Goal: Complete application form: Complete application form

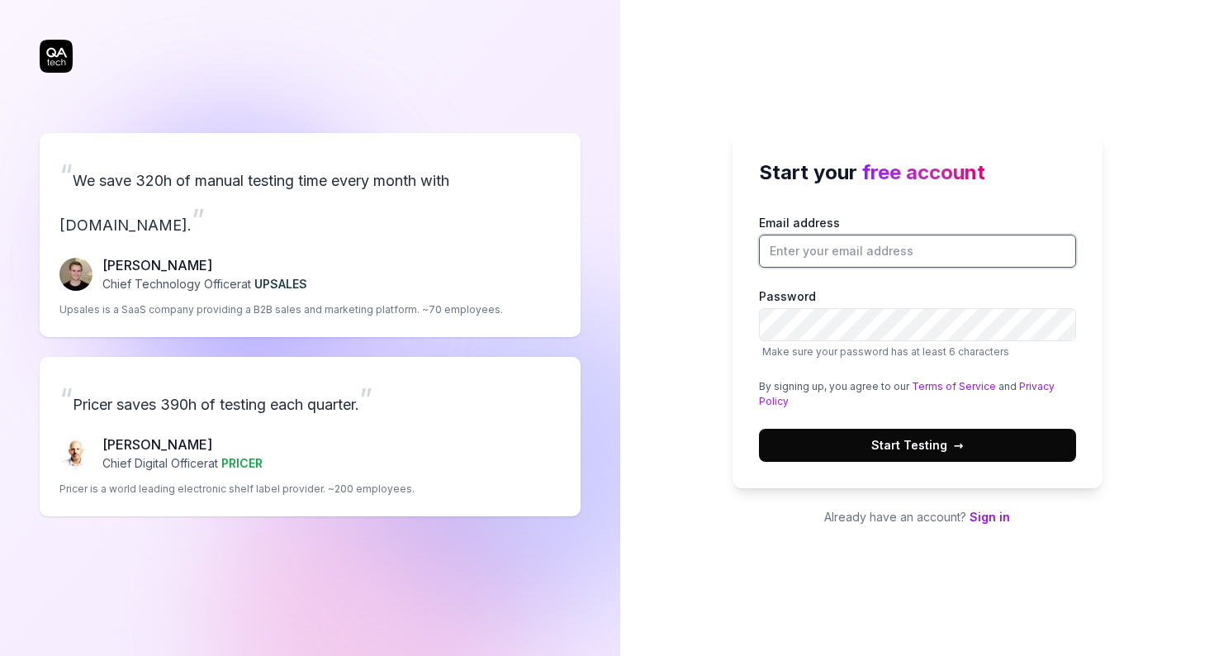
click at [831, 252] on input "Email address" at bounding box center [917, 251] width 317 height 33
type input "[PERSON_NAME][EMAIL_ADDRESS][DOMAIN_NAME]"
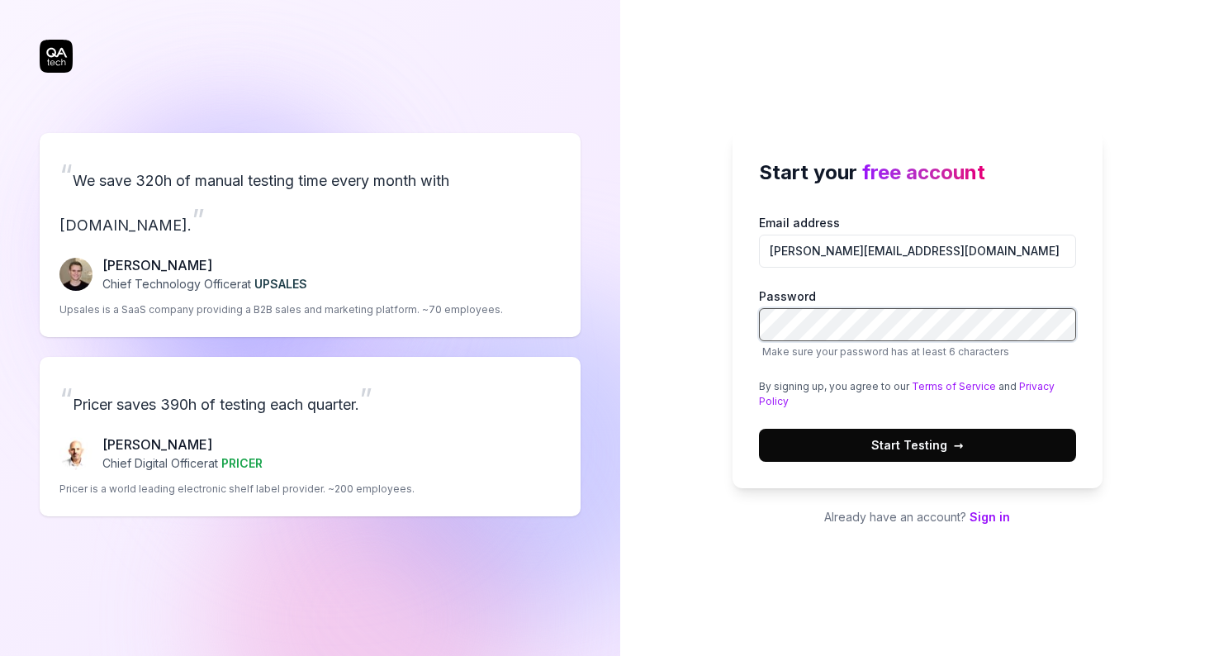
click at [759, 429] on button "Start Testing →" at bounding box center [917, 445] width 317 height 33
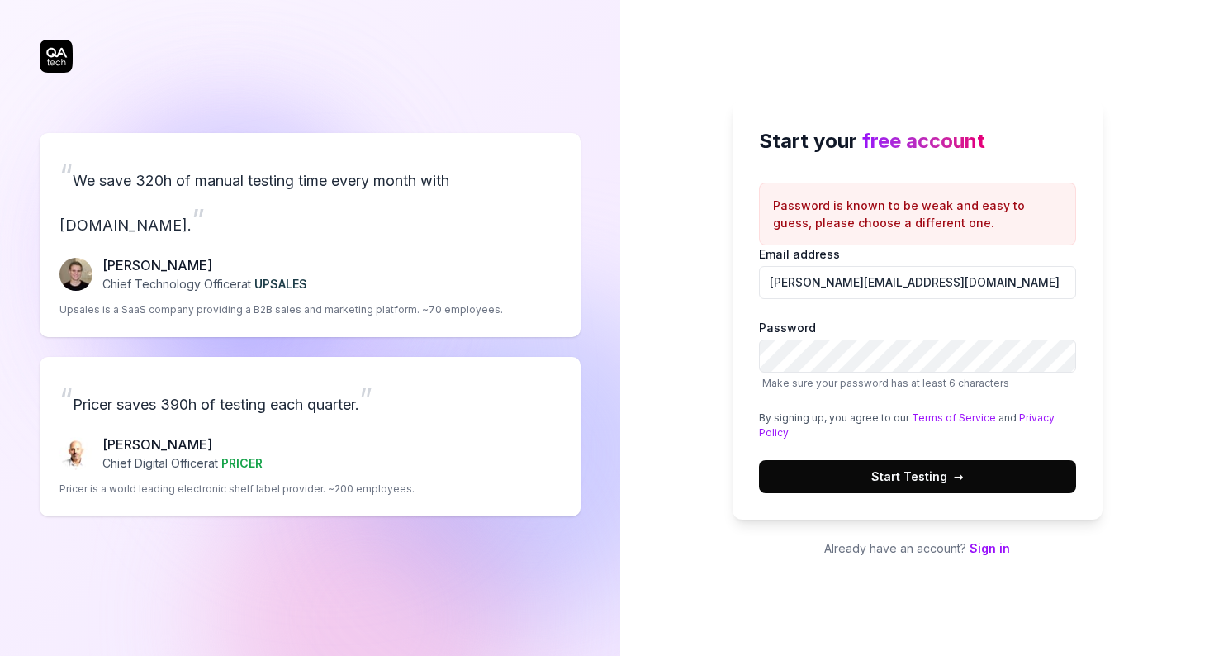
click at [897, 484] on span "Start Testing →" at bounding box center [918, 476] width 93 height 17
click at [907, 487] on button "Start Testing →" at bounding box center [917, 476] width 317 height 33
click at [924, 281] on input "[PERSON_NAME][EMAIL_ADDRESS][DOMAIN_NAME]" at bounding box center [917, 282] width 317 height 33
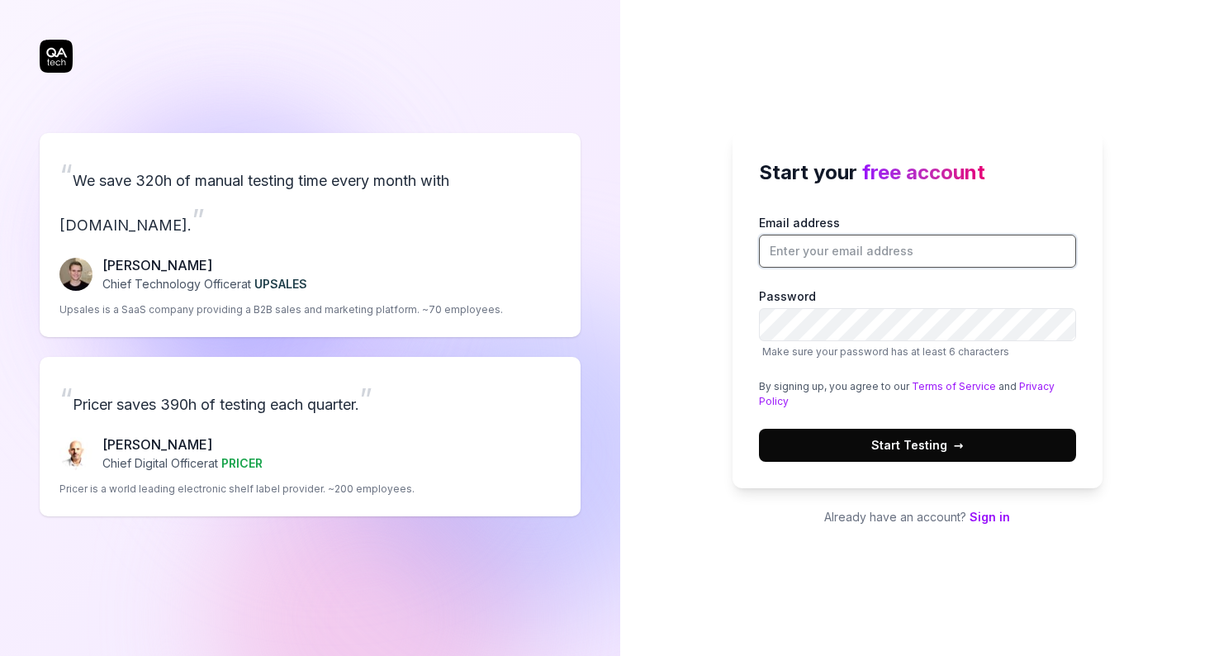
click at [843, 256] on input "Email address" at bounding box center [917, 251] width 317 height 33
type input "[PERSON_NAME][EMAIL_ADDRESS][DOMAIN_NAME]"
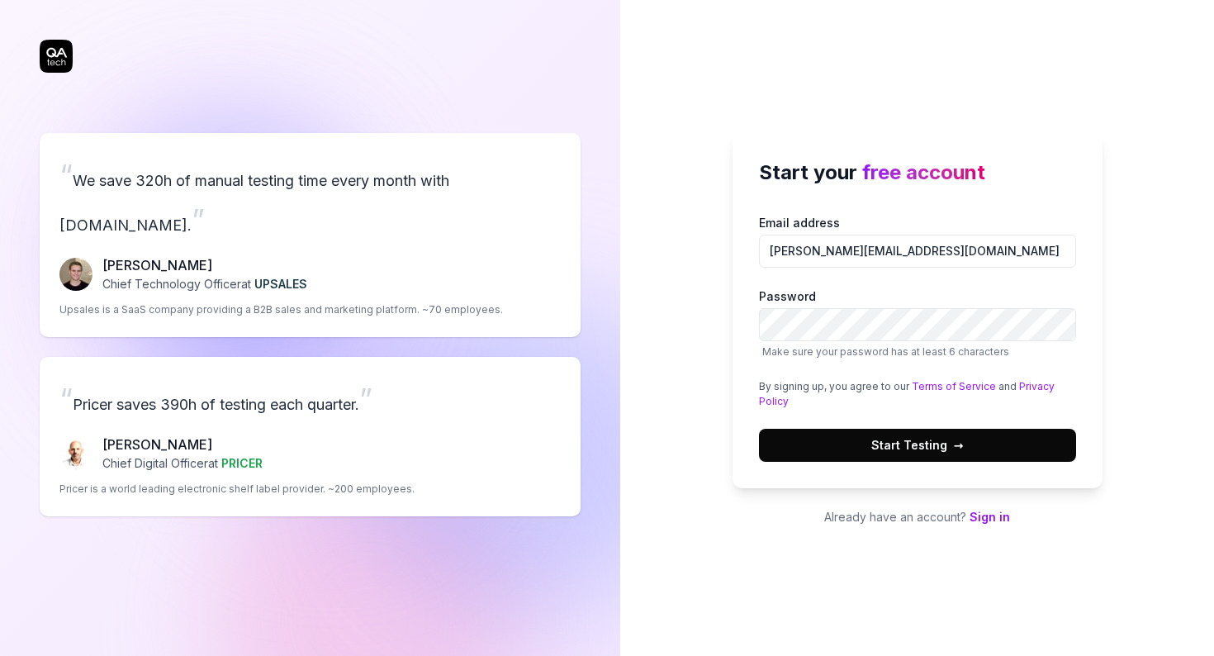
click at [919, 436] on span "Start Testing →" at bounding box center [918, 444] width 93 height 17
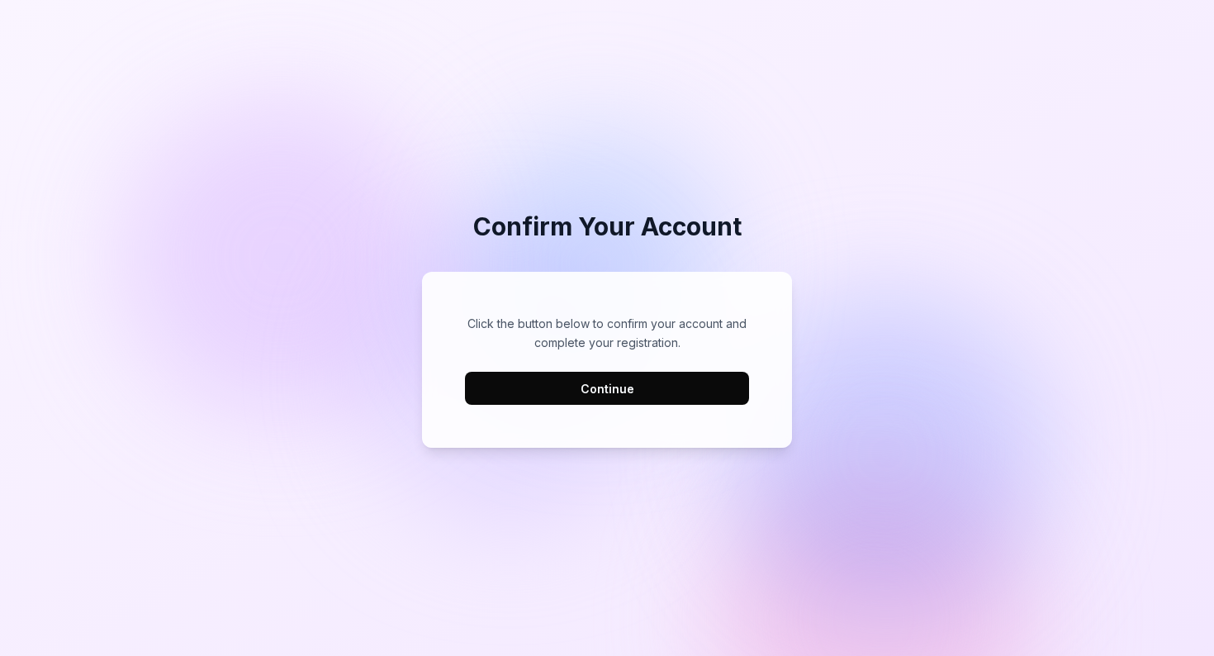
click at [587, 387] on button "Continue" at bounding box center [607, 388] width 284 height 33
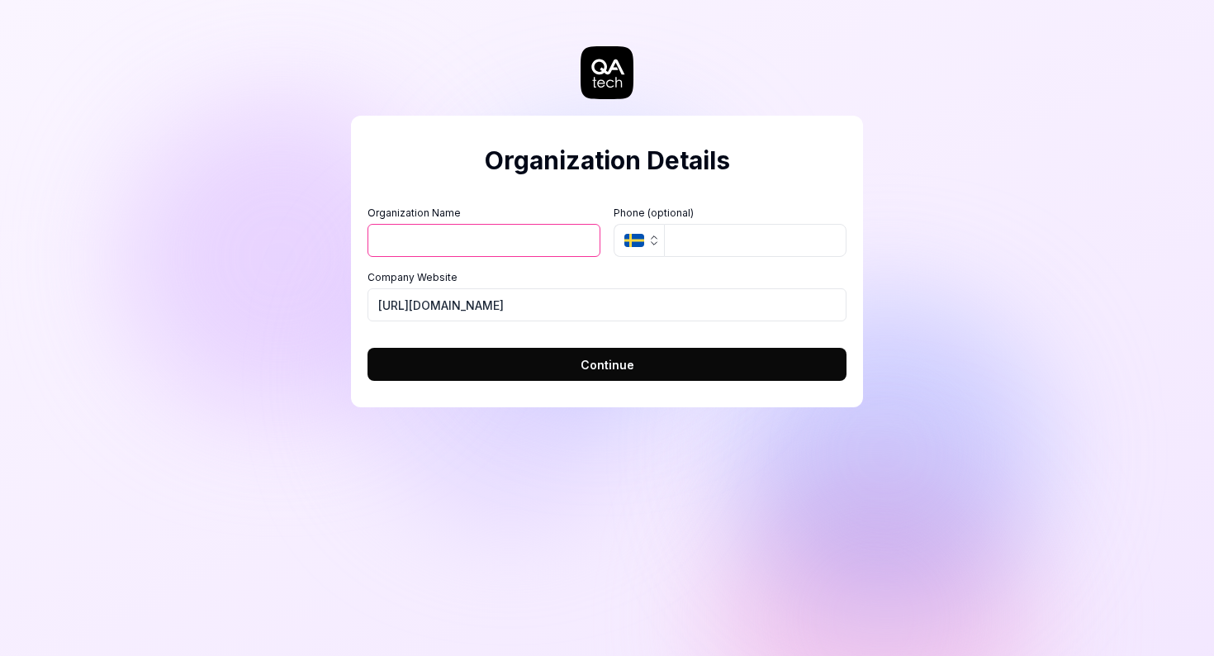
type input "F"
type input "Fluz"
click at [614, 224] on button "SE" at bounding box center [639, 240] width 50 height 33
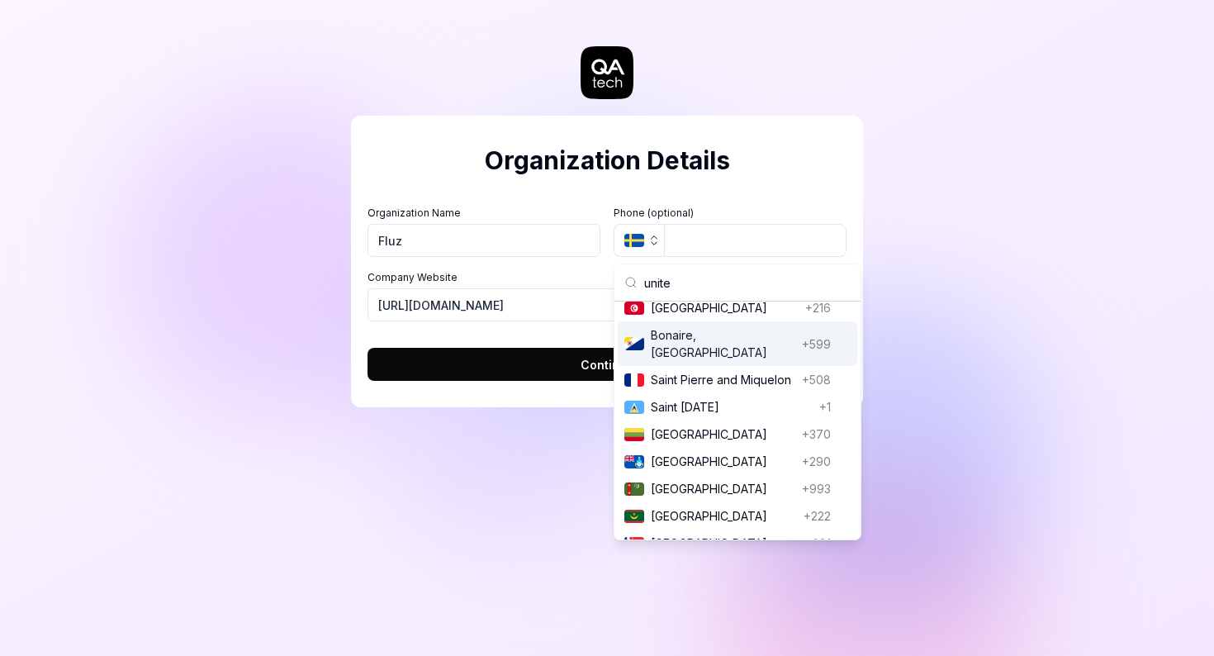
scroll to position [21, 0]
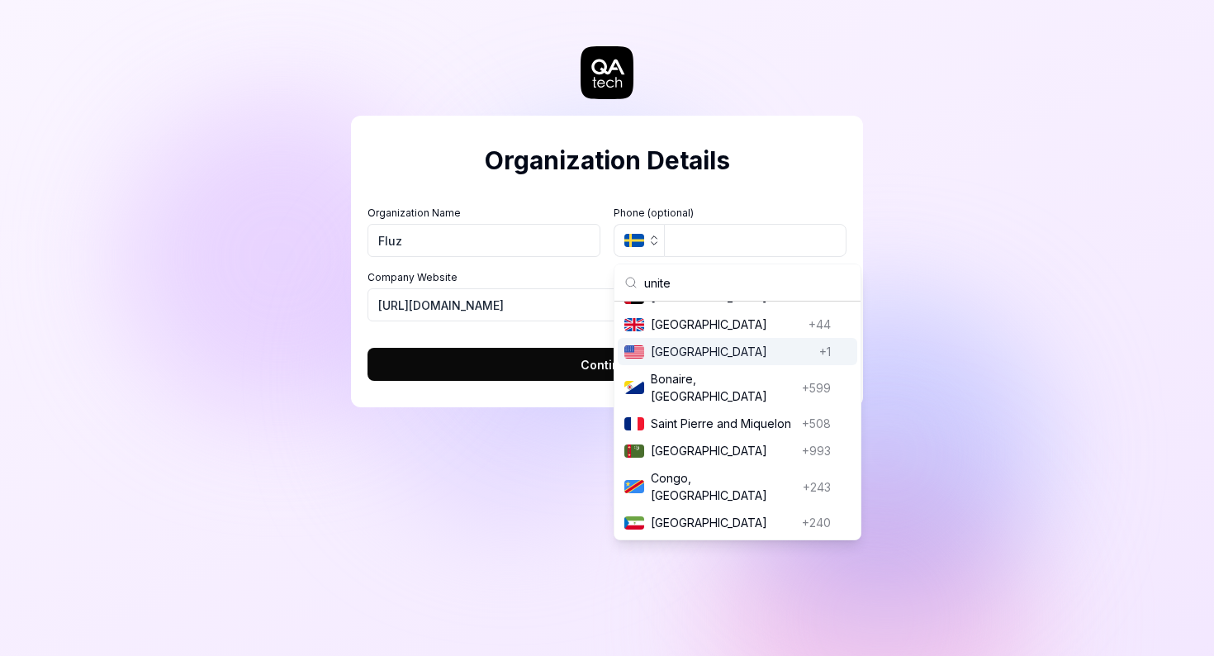
type input "unite"
click at [781, 352] on span "[GEOGRAPHIC_DATA]" at bounding box center [732, 351] width 162 height 17
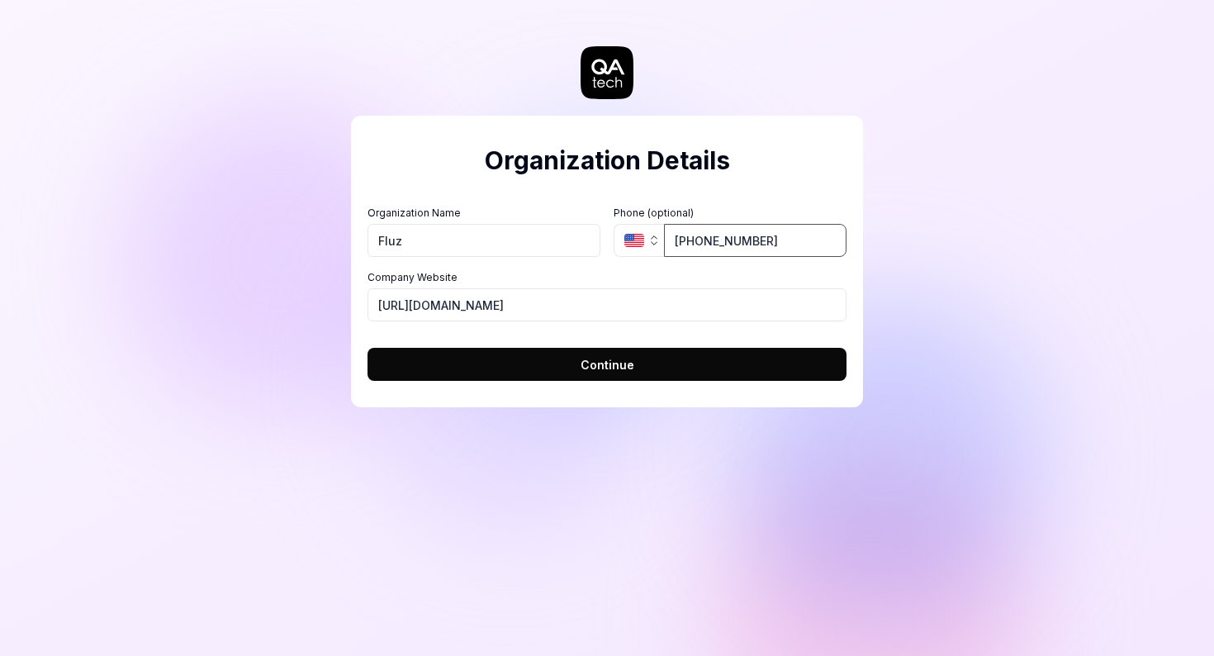
type input "[PHONE_NUMBER]"
click at [687, 360] on button "Continue" at bounding box center [607, 364] width 479 height 33
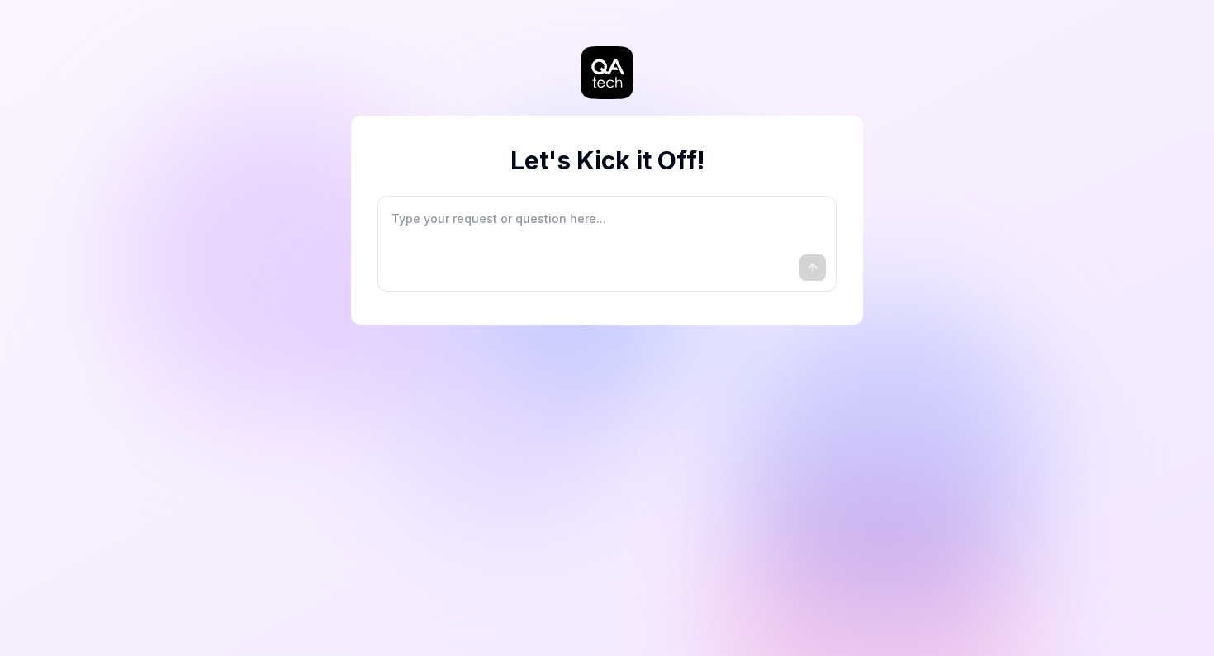
type textarea "*"
type textarea "I"
type textarea "*"
type textarea "I"
type textarea "*"
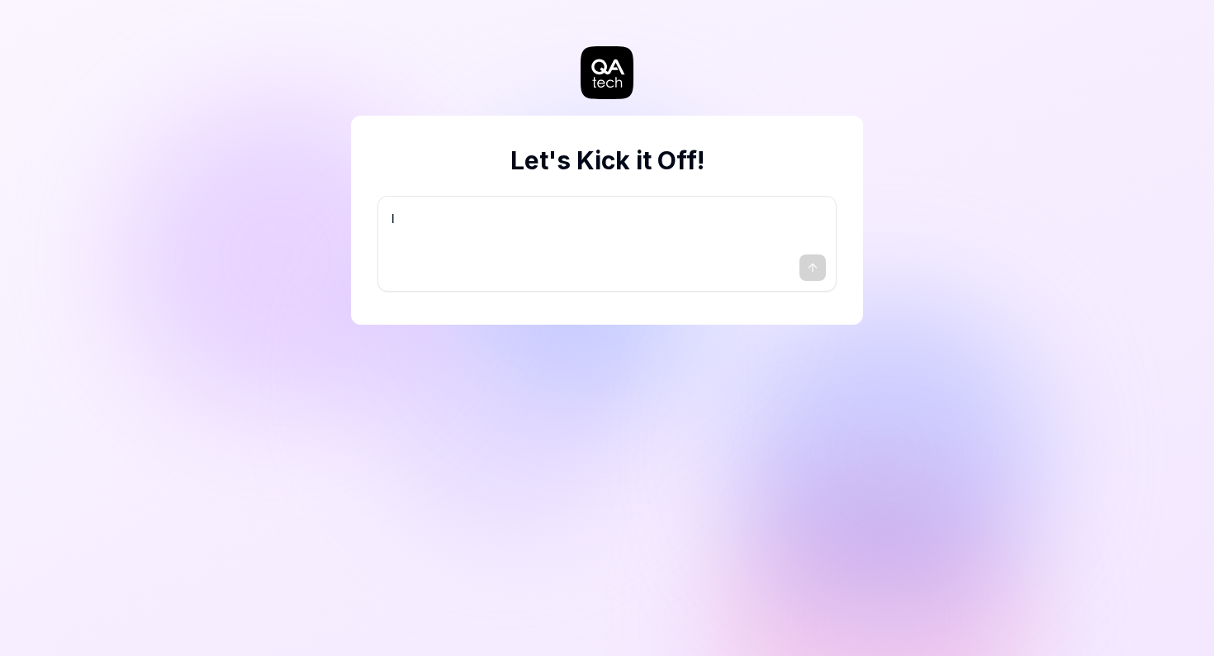
type textarea "I w"
type textarea "*"
type textarea "I wa"
type textarea "*"
type textarea "I wan"
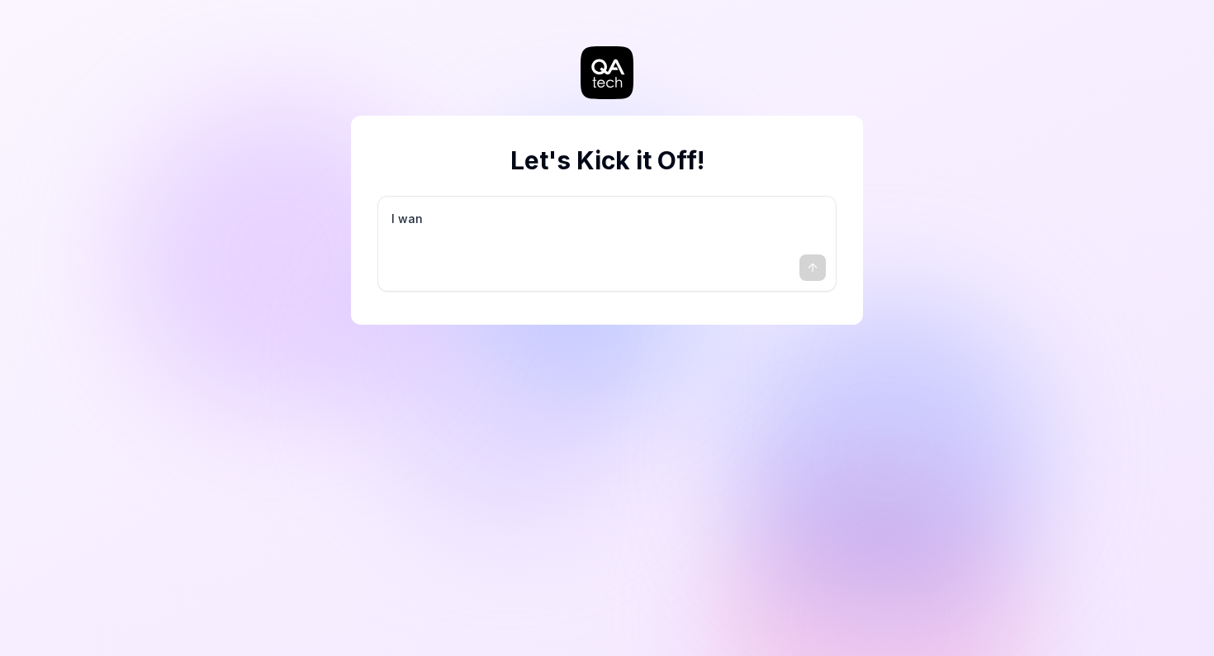
type textarea "*"
type textarea "I want"
type textarea "*"
type textarea "I want"
type textarea "*"
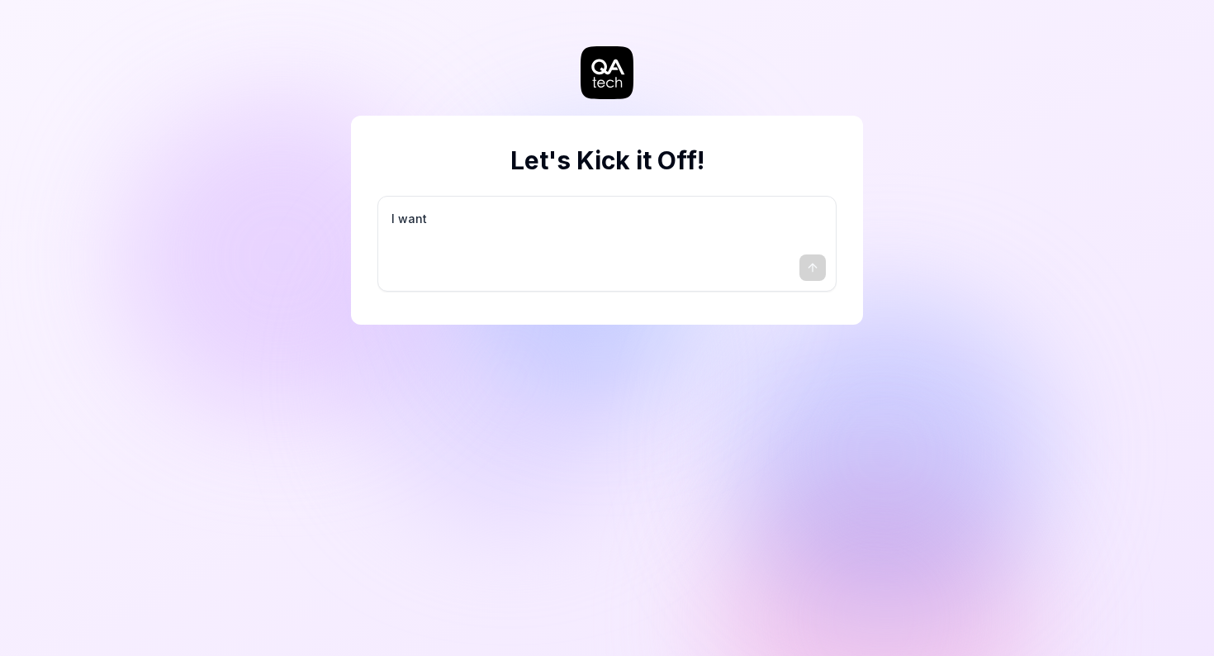
type textarea "I want a"
type textarea "*"
type textarea "I want a"
type textarea "*"
type textarea "I want a g"
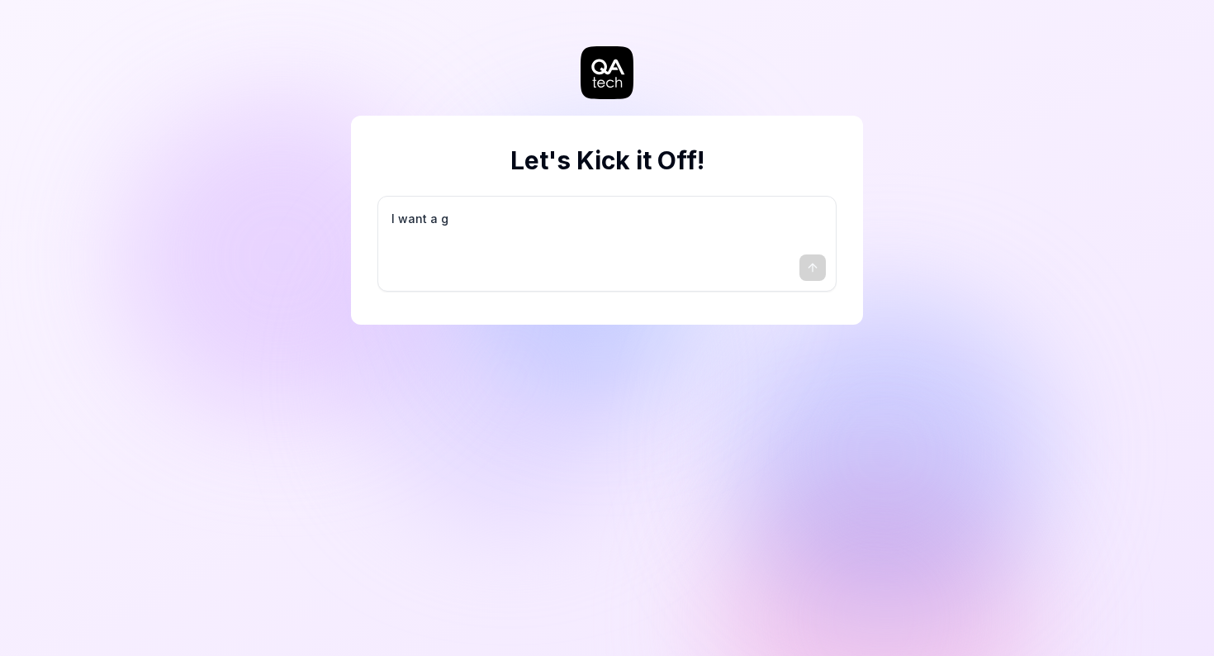
type textarea "*"
type textarea "I want a go"
type textarea "*"
type textarea "I want a goo"
type textarea "*"
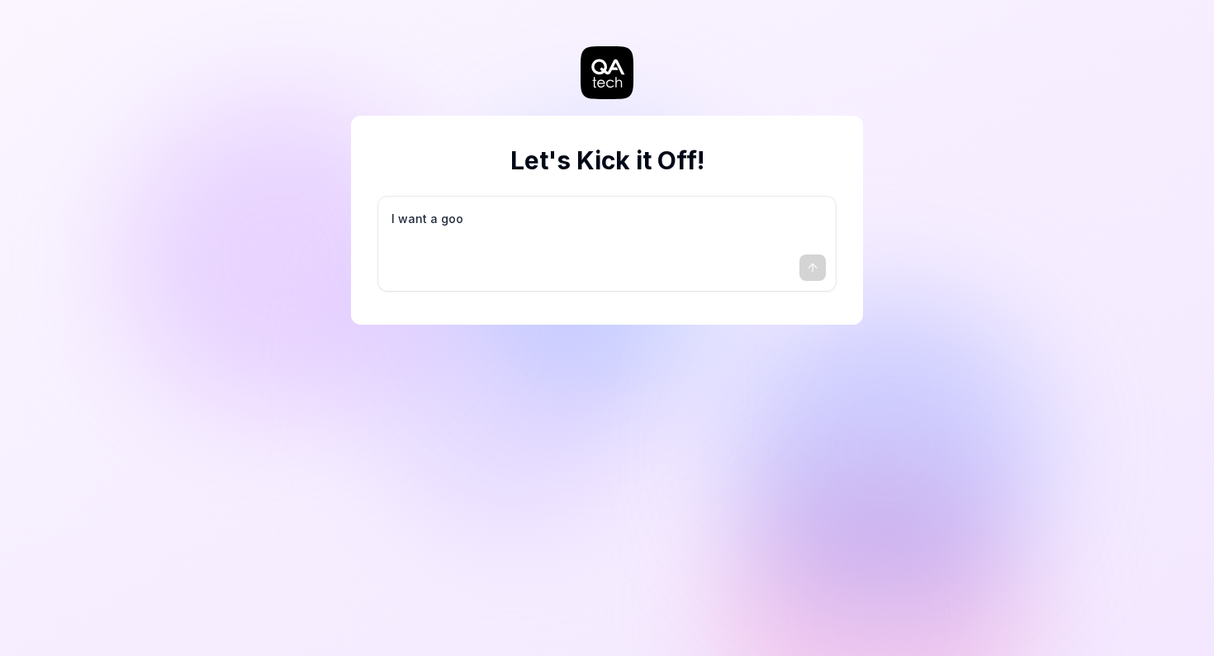
type textarea "I want a good"
type textarea "*"
type textarea "I want a good"
type textarea "*"
type textarea "I want a good t"
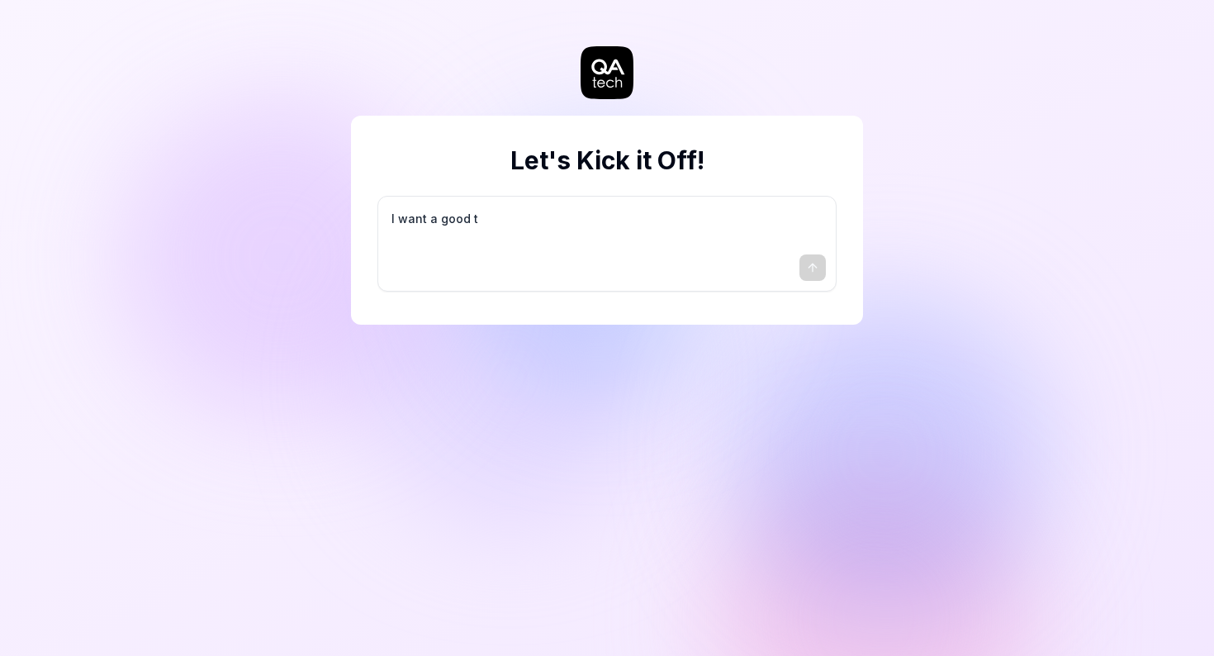
type textarea "*"
type textarea "I want a good te"
type textarea "*"
type textarea "I want a good tes"
type textarea "*"
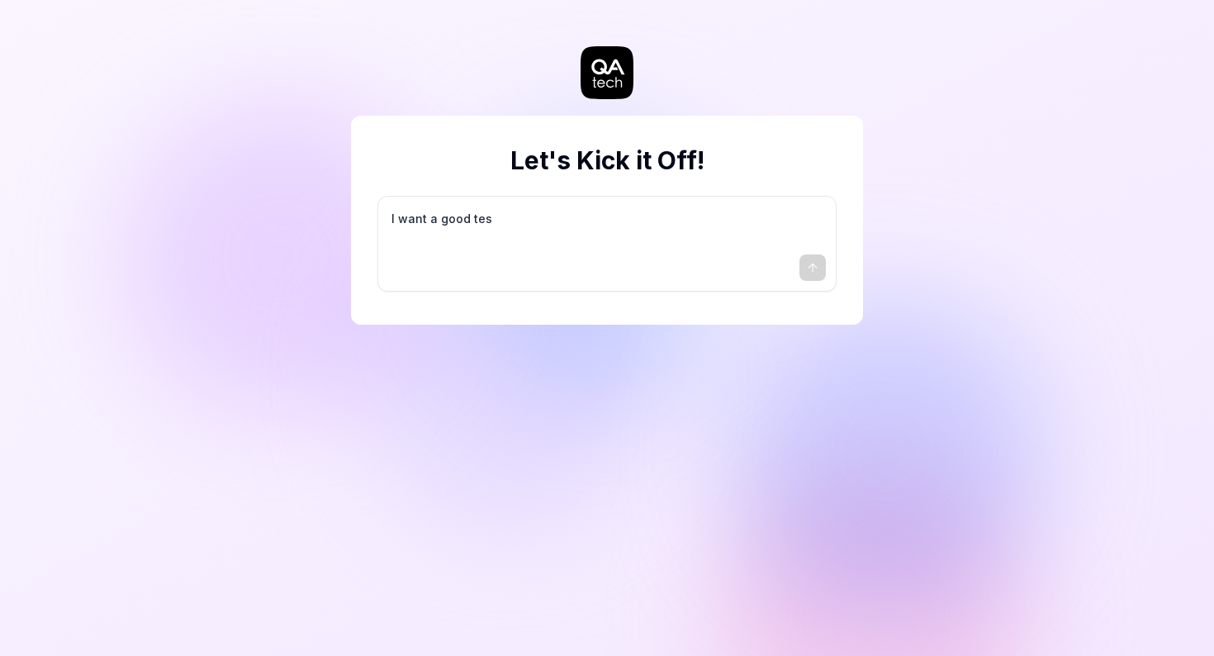
type textarea "I want a good test"
type textarea "*"
type textarea "I want a good test"
type textarea "*"
type textarea "I want a good test se"
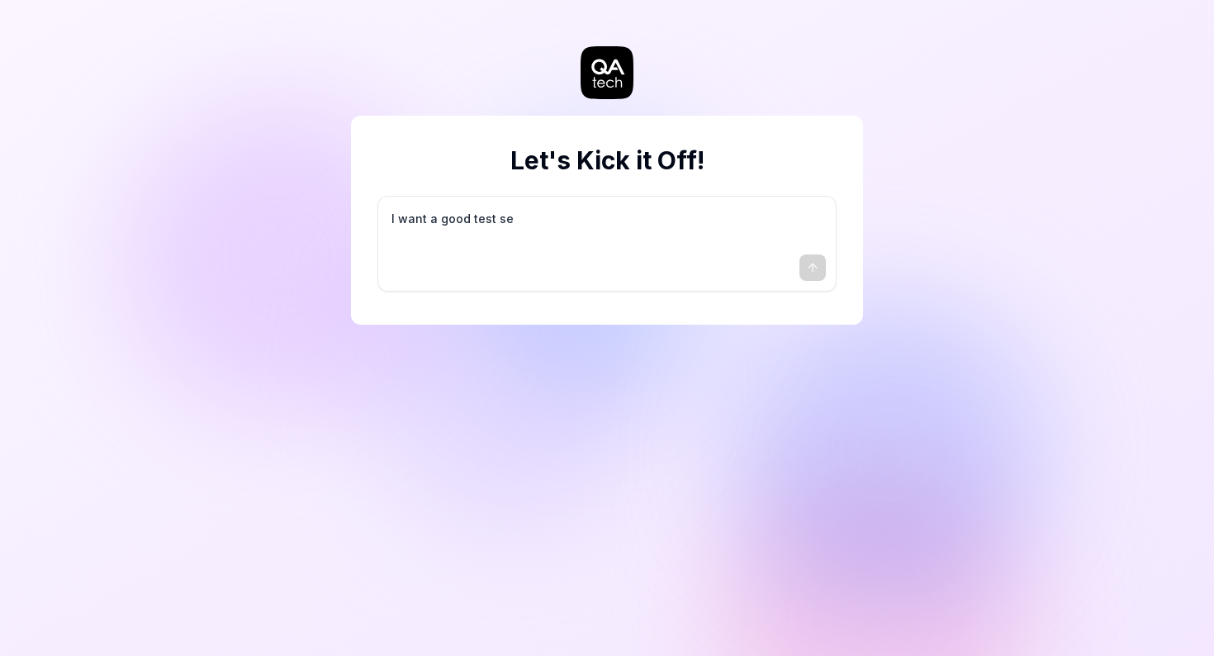
type textarea "*"
type textarea "I want a good test set"
type textarea "*"
type textarea "I want a good test setu"
type textarea "*"
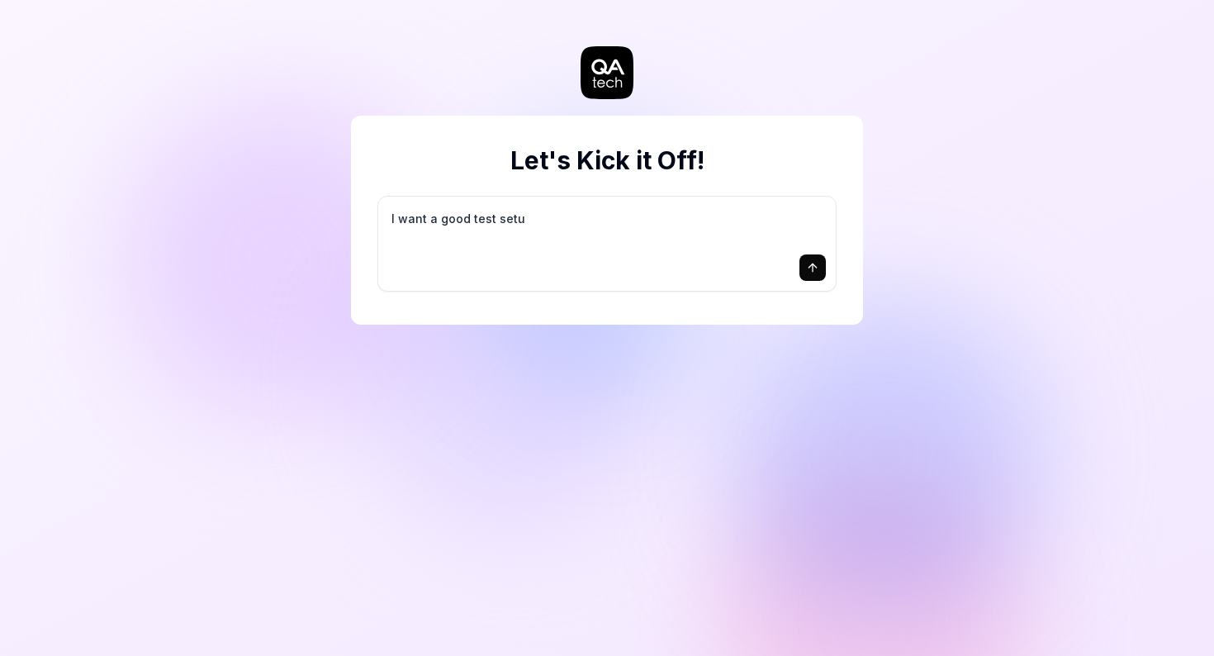
type textarea "I want a good test setup"
type textarea "*"
type textarea "I want a good test setup"
type textarea "*"
type textarea "I want a good test setup f"
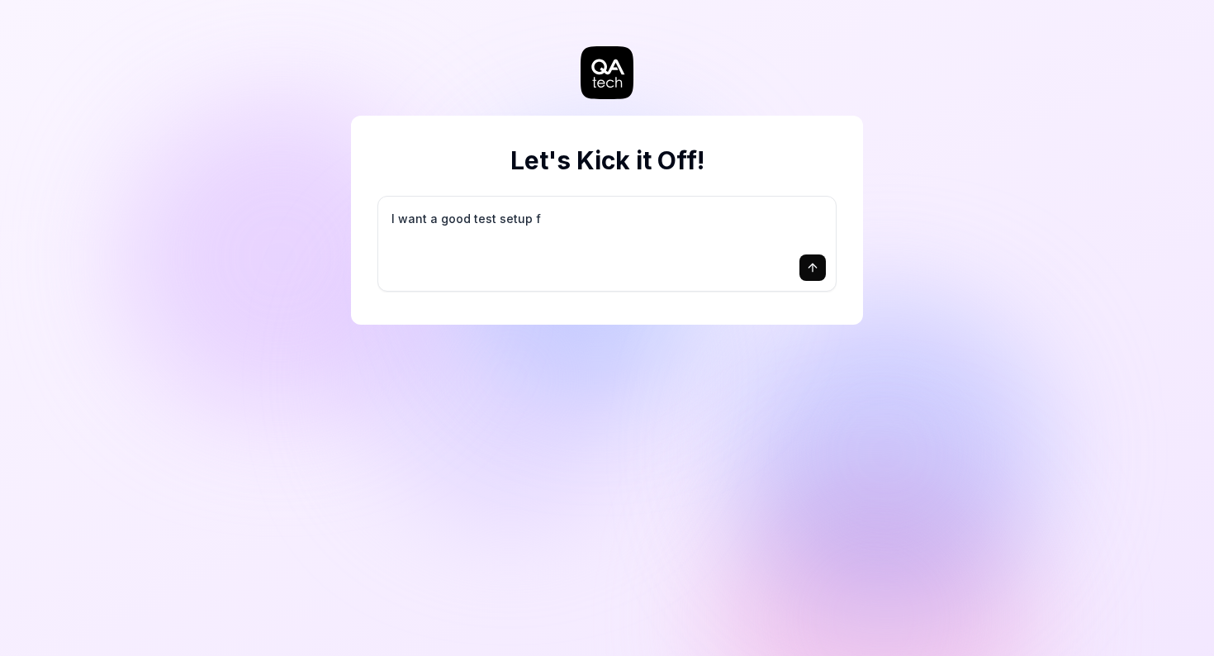
type textarea "*"
type textarea "I want a good test setup fo"
type textarea "*"
type textarea "I want a good test setup for"
type textarea "*"
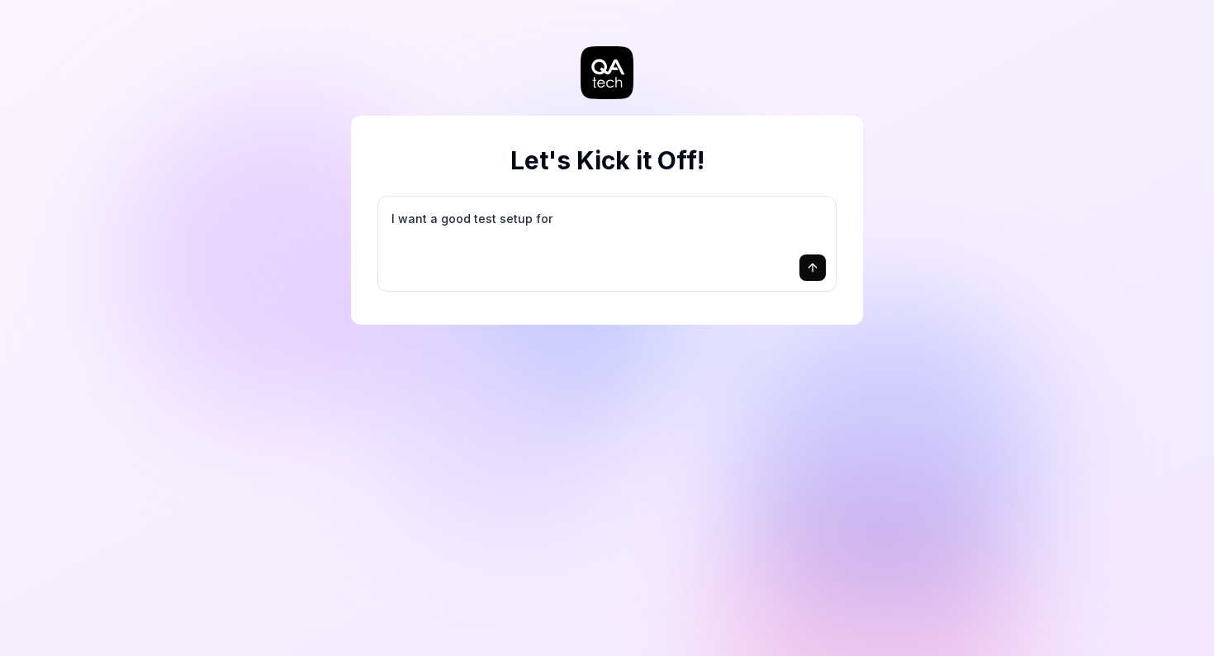
type textarea "I want a good test setup for"
type textarea "*"
type textarea "I want a good test setup for m"
type textarea "*"
type textarea "I want a good test setup for my"
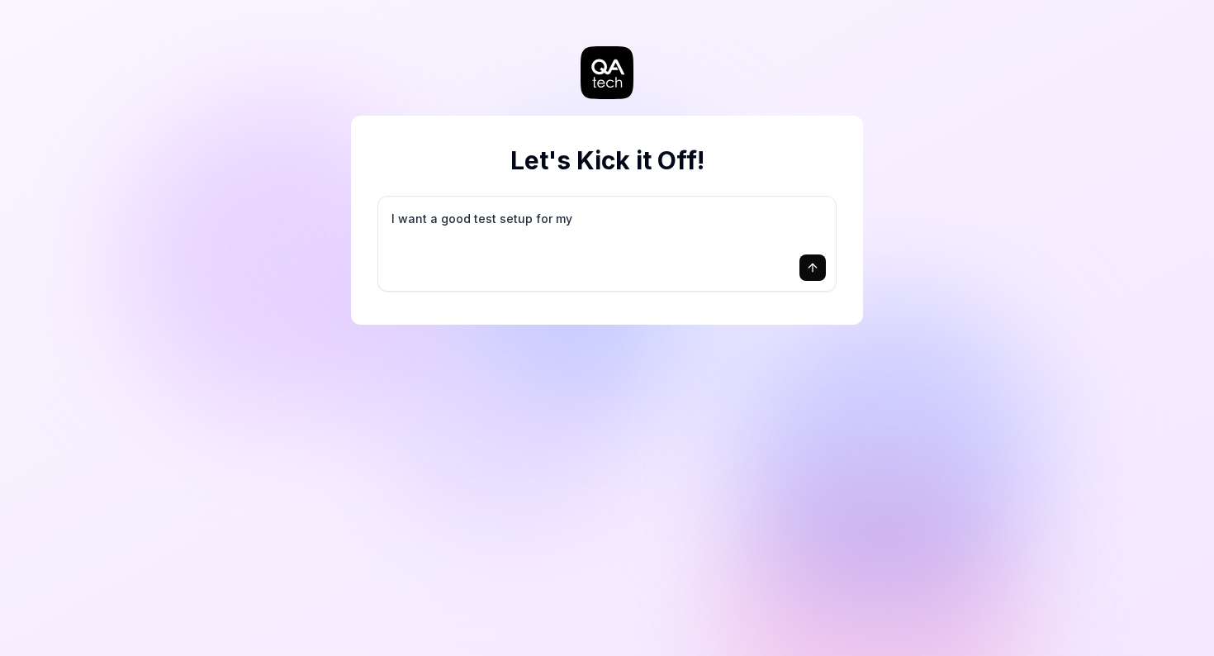
type textarea "*"
type textarea "I want a good test setup for my"
type textarea "*"
type textarea "I want a good test setup for my s"
type textarea "*"
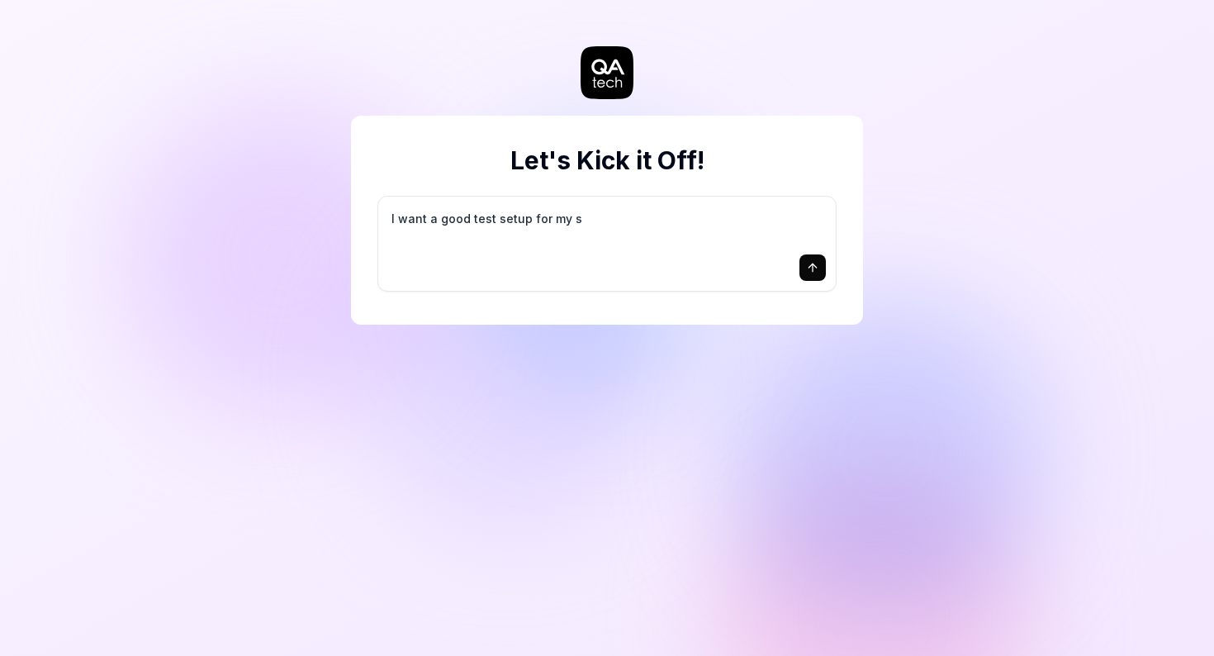
type textarea "I want a good test setup for my si"
type textarea "*"
type textarea "I want a good test setup for my sit"
type textarea "*"
type textarea "I want a good test setup for my site"
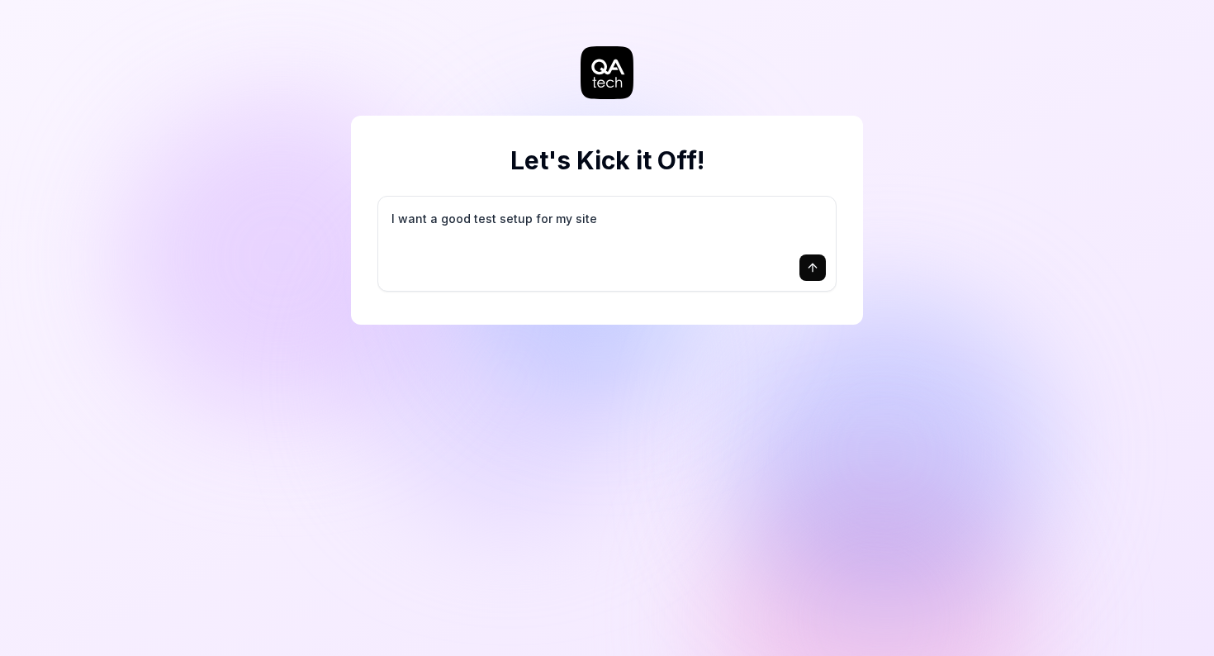
type textarea "*"
type textarea "I want a good test setup for my site"
type textarea "*"
type textarea "I want a good test setup for my site -"
type textarea "*"
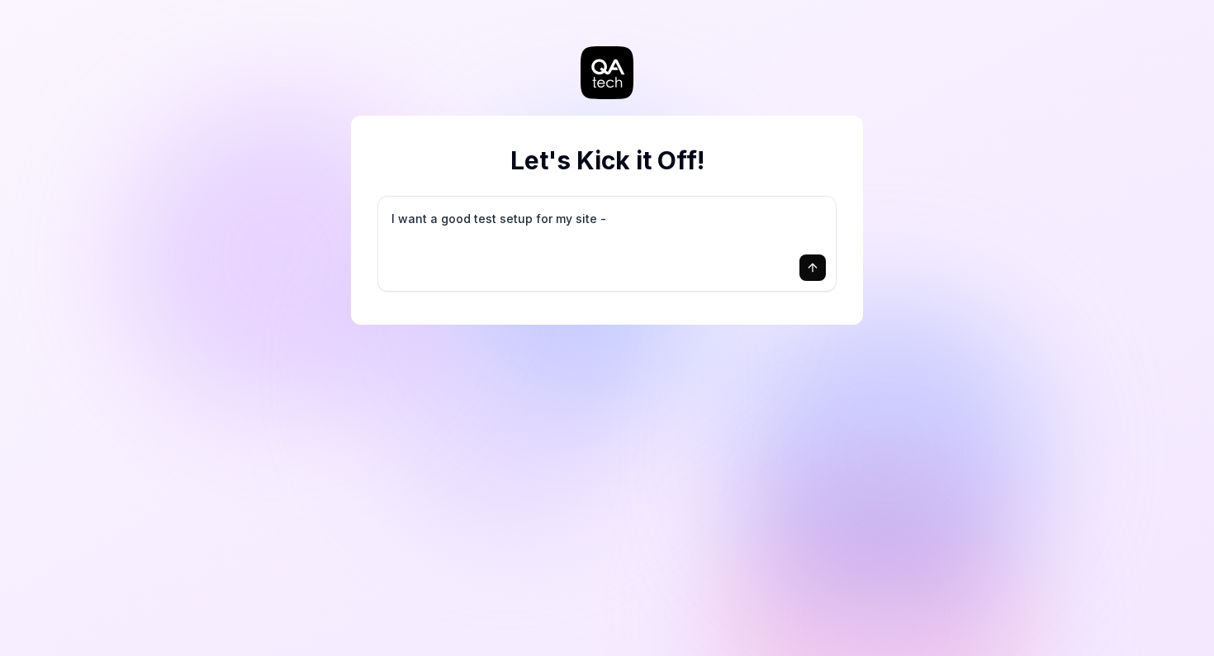
type textarea "I want a good test setup for my site -"
type textarea "*"
type textarea "I want a good test setup for my site - h"
type textarea "*"
type textarea "I want a good test setup for my site - he"
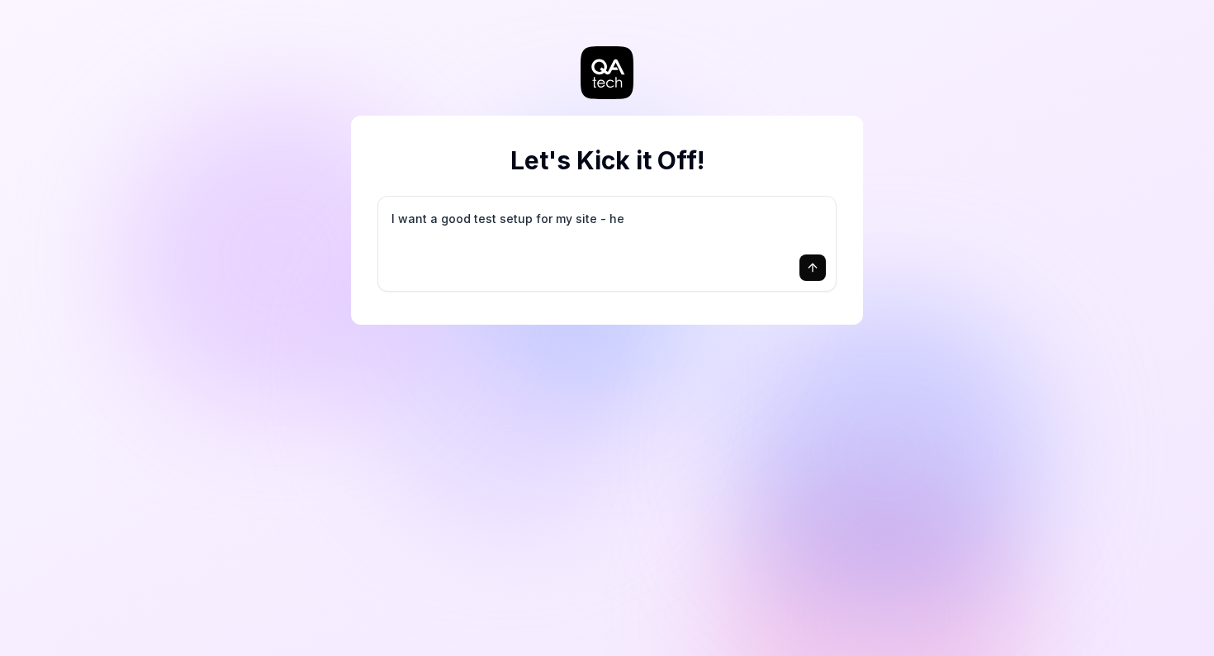
type textarea "*"
type textarea "I want a good test setup for my site - hel"
type textarea "*"
type textarea "I want a good test setup for my site - help"
type textarea "*"
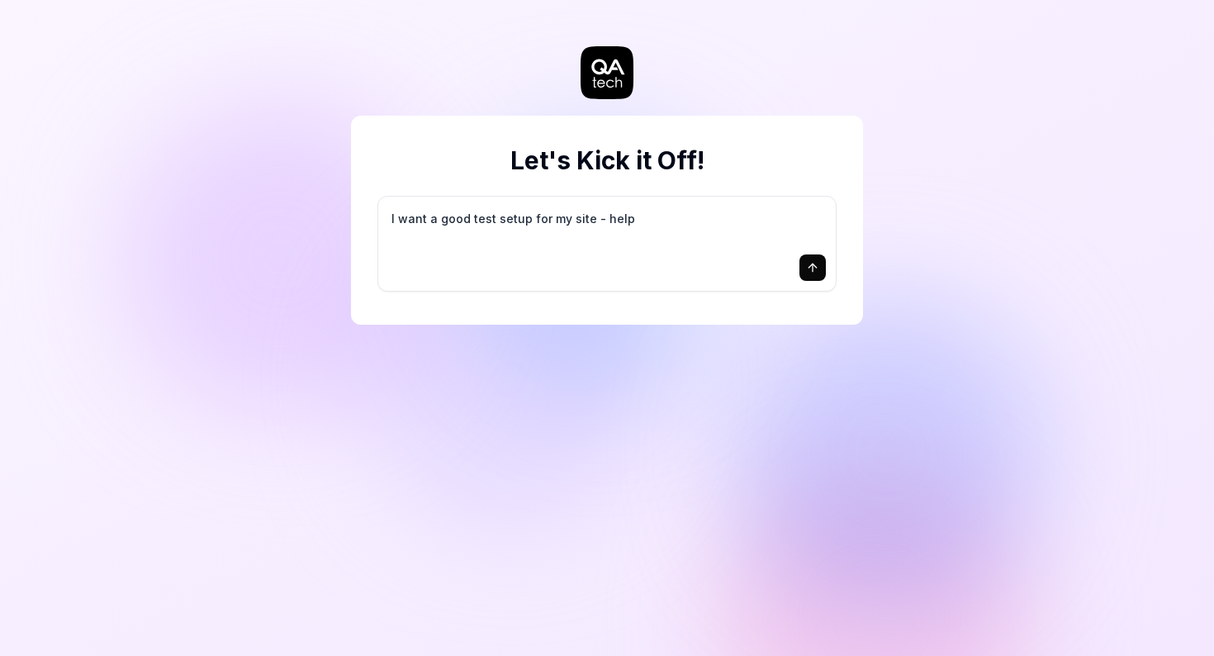
type textarea "I want a good test setup for my site - help"
type textarea "*"
type textarea "I want a good test setup for my site - help m"
type textarea "*"
type textarea "I want a good test setup for my site - help me"
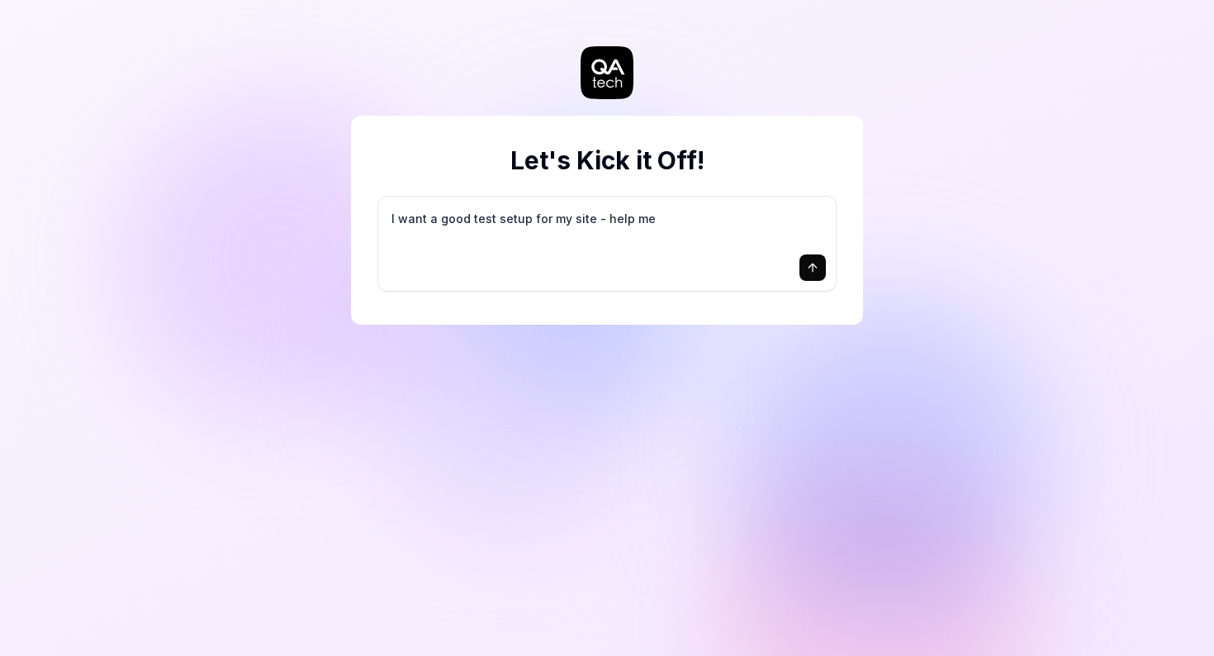
type textarea "*"
type textarea "I want a good test setup for my site - help me"
type textarea "*"
type textarea "I want a good test setup for my site - help me c"
type textarea "*"
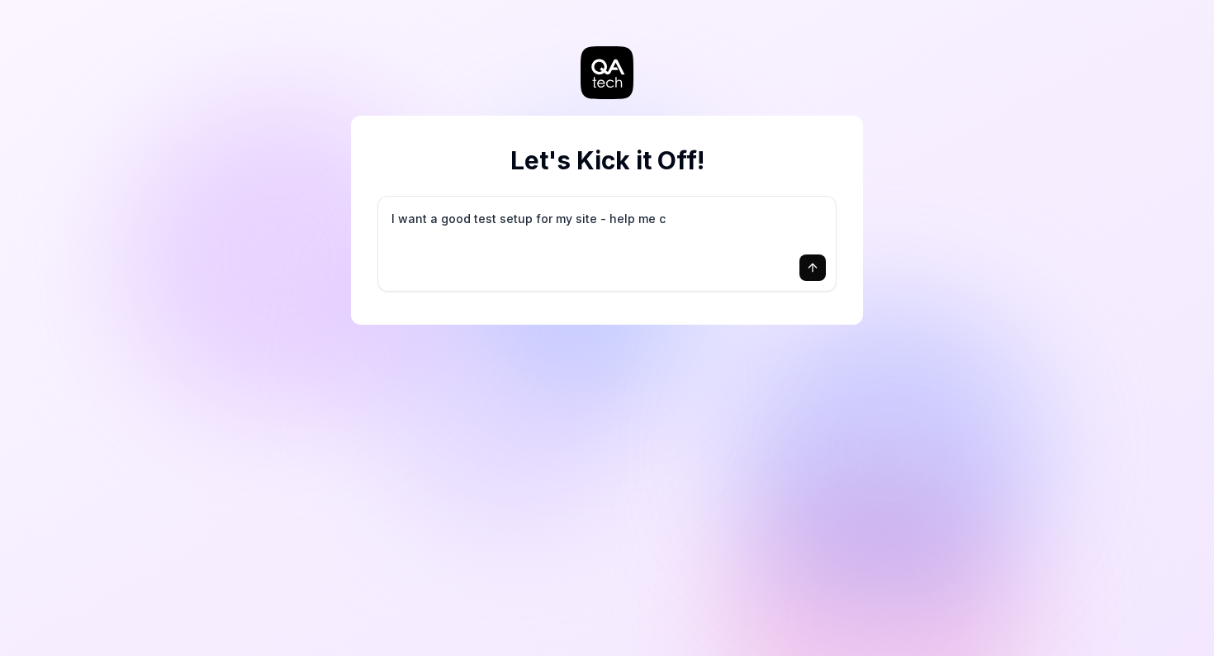
type textarea "I want a good test setup for my site - help me cr"
type textarea "*"
type textarea "I want a good test setup for my site - help me cre"
type textarea "*"
type textarea "I want a good test setup for my site - help me crea"
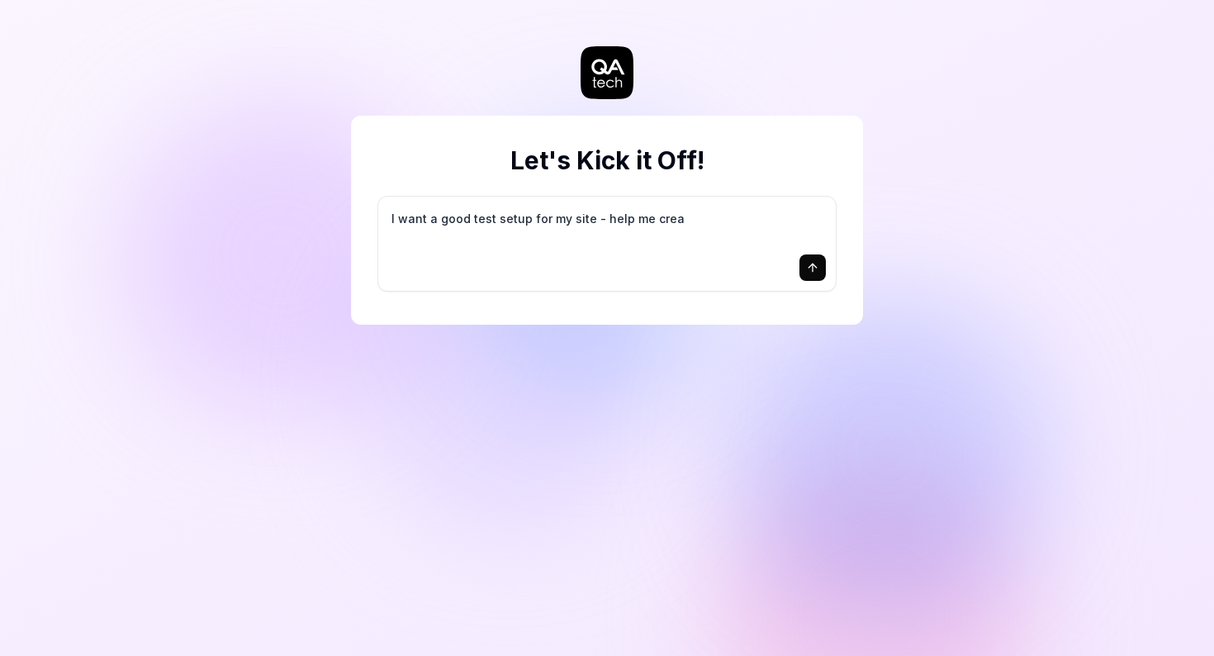
type textarea "*"
type textarea "I want a good test setup for my site - help me creat"
type textarea "*"
type textarea "I want a good test setup for my site - help me create"
type textarea "*"
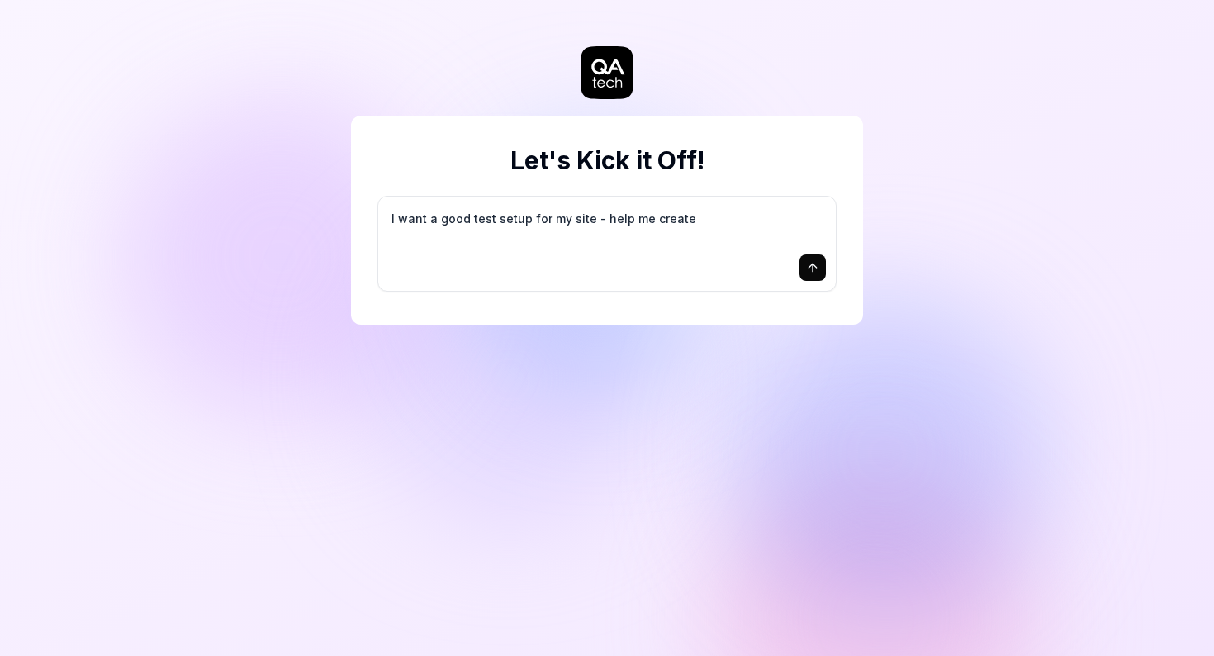
type textarea "I want a good test setup for my site - help me create"
type textarea "*"
type textarea "I want a good test setup for my site - help me create t"
type textarea "*"
type textarea "I want a good test setup for my site - help me create th"
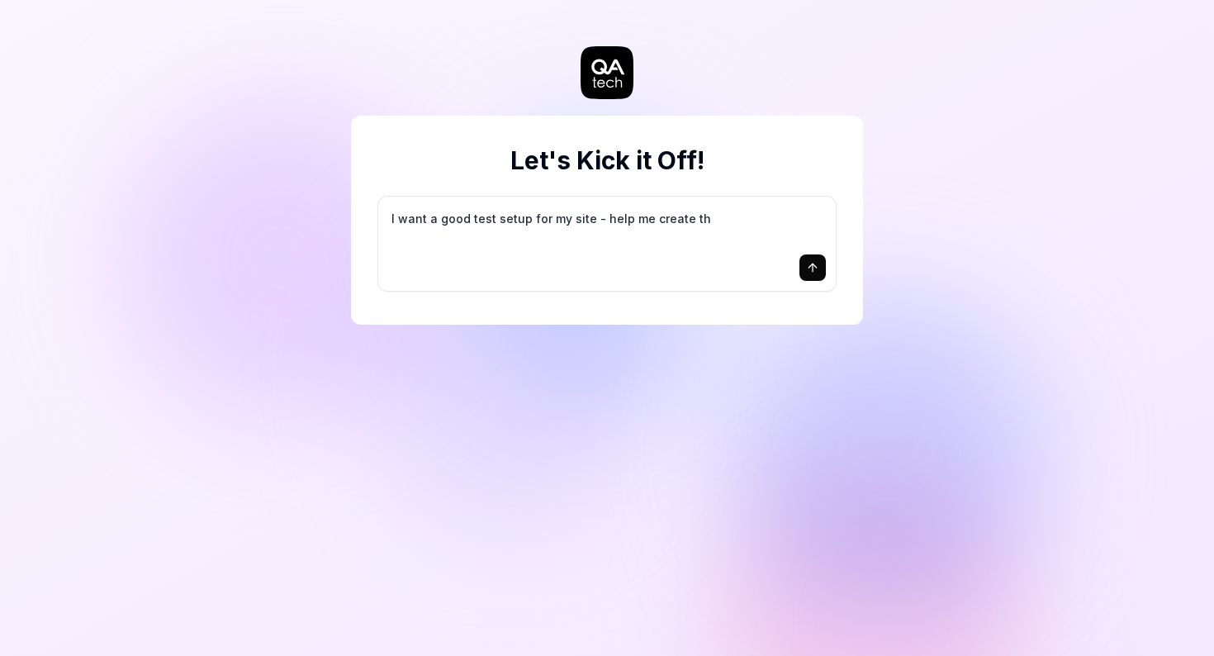
type textarea "*"
type textarea "I want a good test setup for my site - help me create the"
type textarea "*"
type textarea "I want a good test setup for my site - help me create the"
type textarea "*"
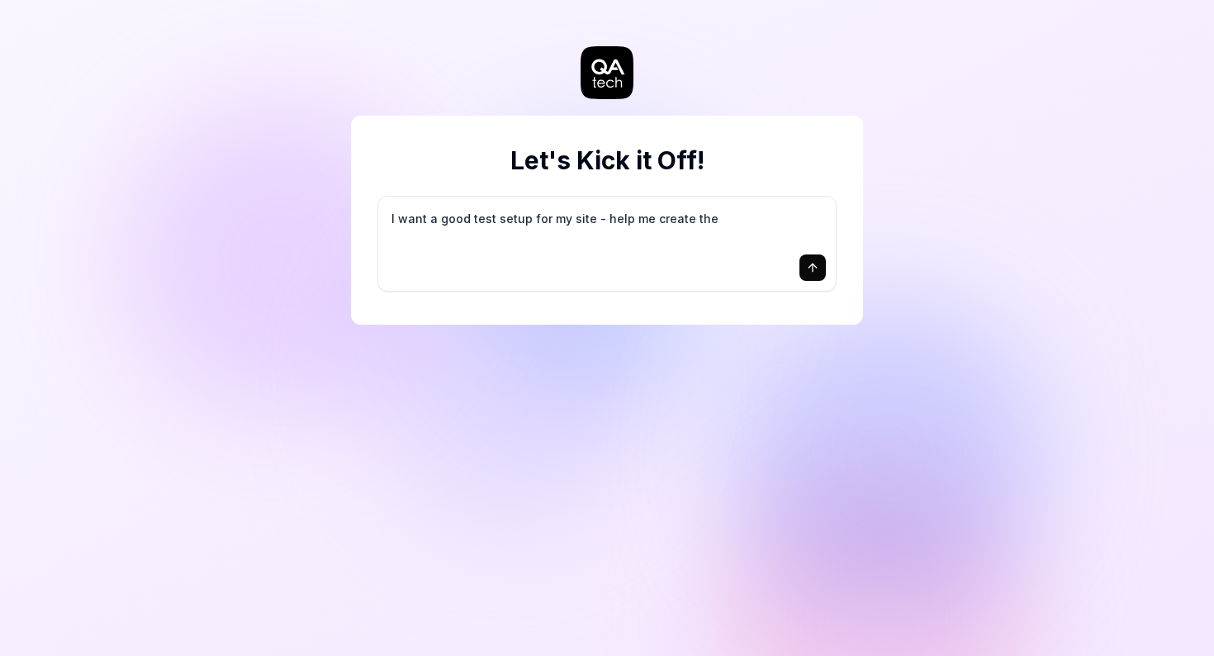
type textarea "I want a good test setup for my site - help me create the f"
type textarea "*"
type textarea "I want a good test setup for my site - help me create the fi"
type textarea "*"
type textarea "I want a good test setup for my site - help me create the fir"
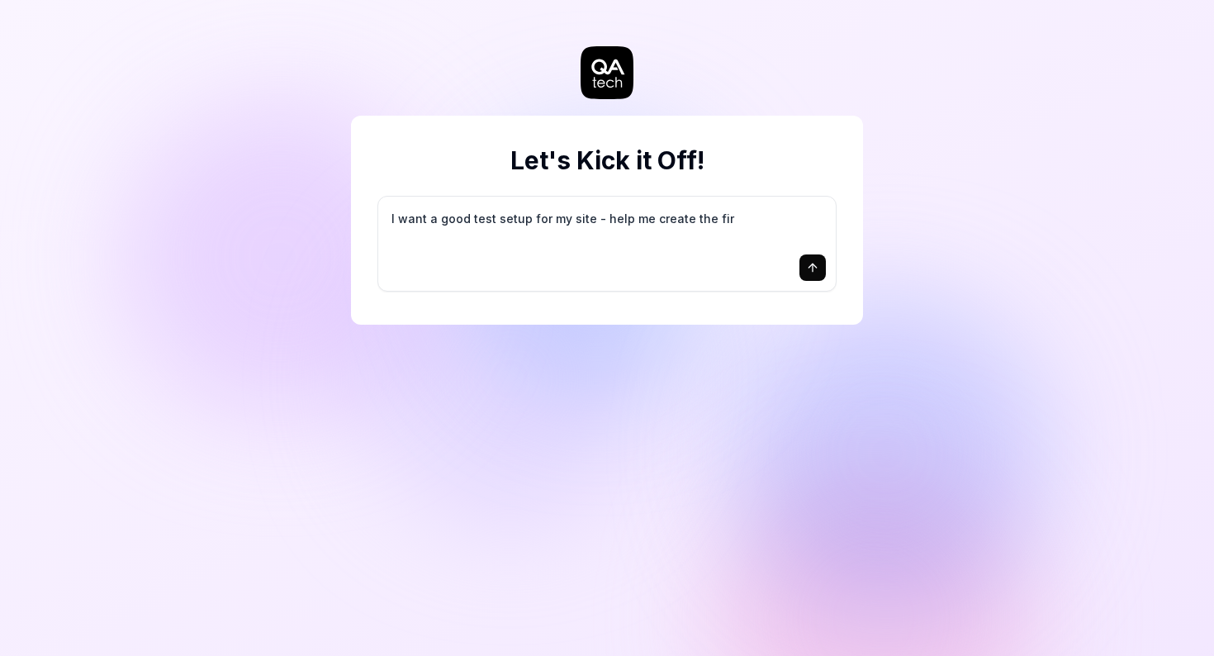
type textarea "*"
type textarea "I want a good test setup for my site - help me create the firs"
type textarea "*"
type textarea "I want a good test setup for my site - help me create the first"
type textarea "*"
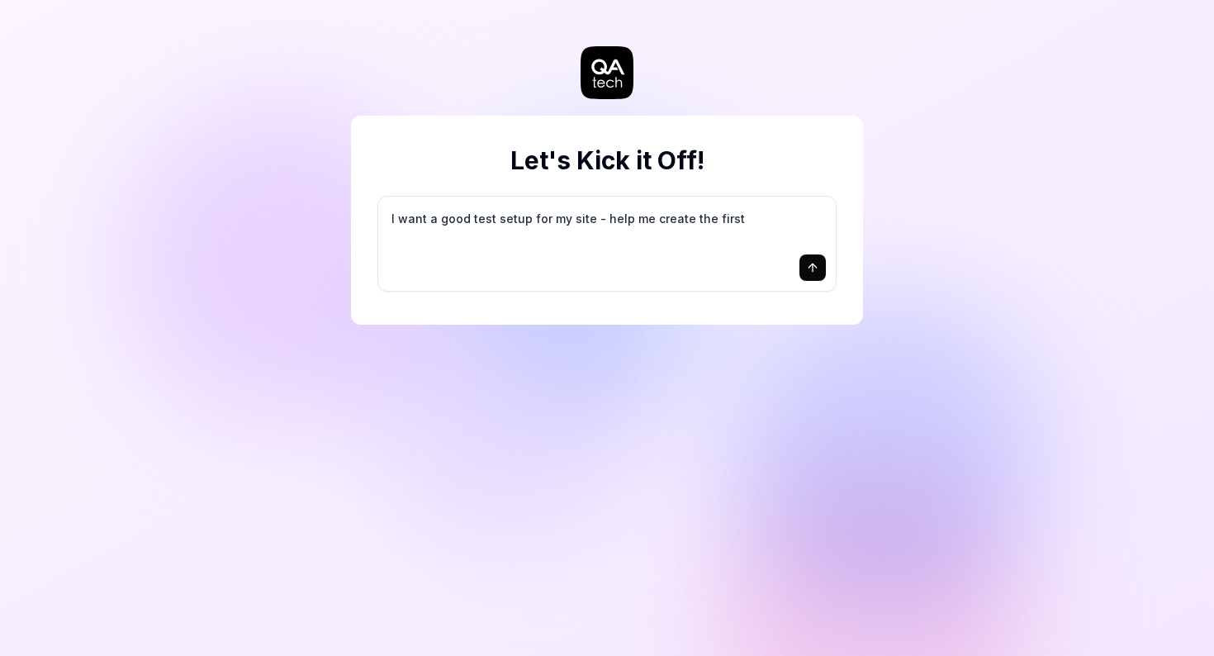
type textarea "I want a good test setup for my site - help me create the first"
type textarea "*"
type textarea "I want a good test setup for my site - help me create the first 3"
type textarea "*"
type textarea "I want a good test setup for my site - help me create the first 3-"
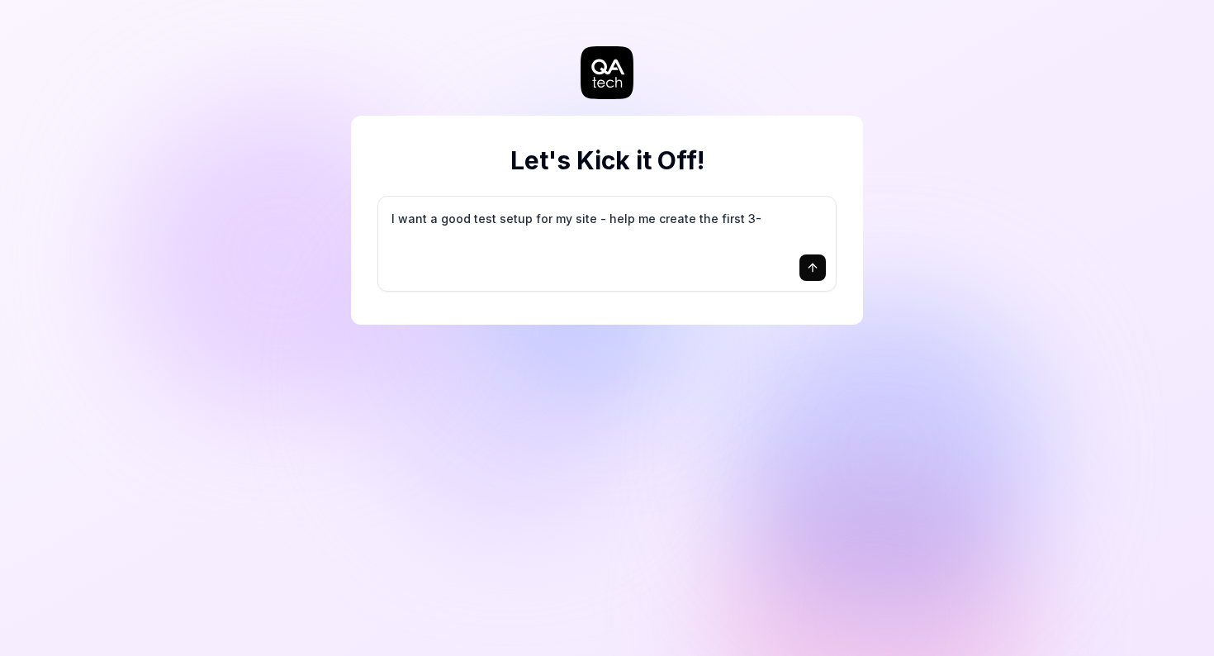
type textarea "*"
type textarea "I want a good test setup for my site - help me create the first 3-5"
type textarea "*"
type textarea "I want a good test setup for my site - help me create the first 3-5"
type textarea "*"
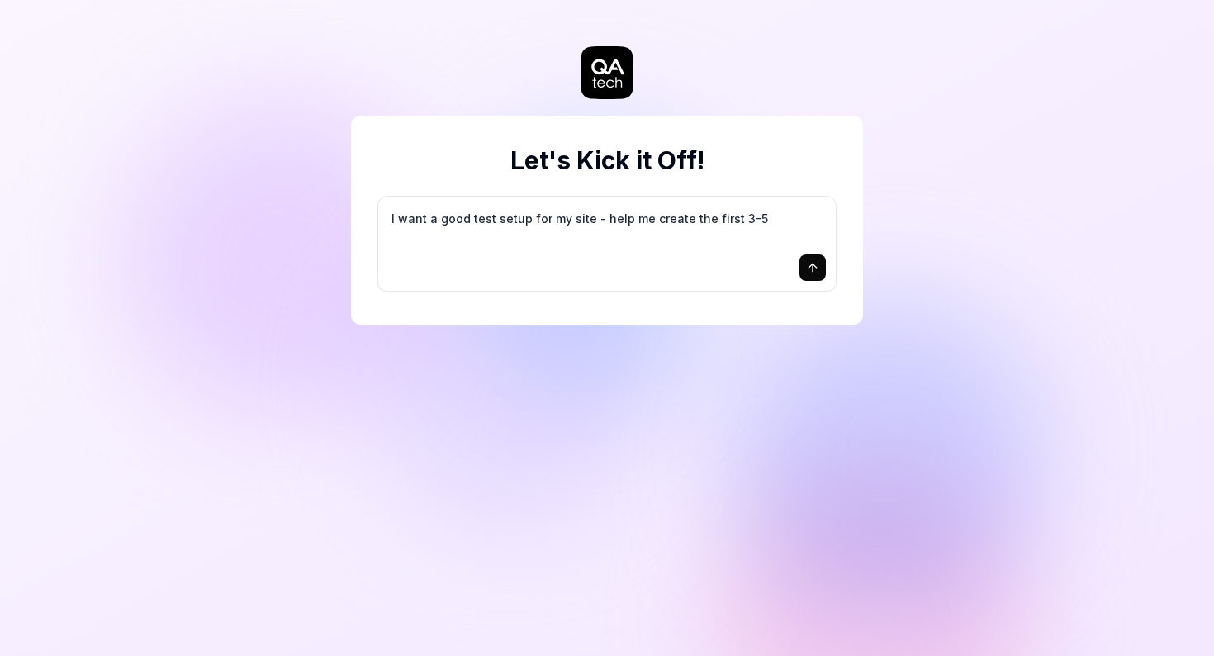
type textarea "I want a good test setup for my site - help me create the first 3-5 t"
type textarea "*"
type textarea "I want a good test setup for my site - help me create the first 3-5 te"
type textarea "*"
type textarea "I want a good test setup for my site - help me create the first 3-5 tes"
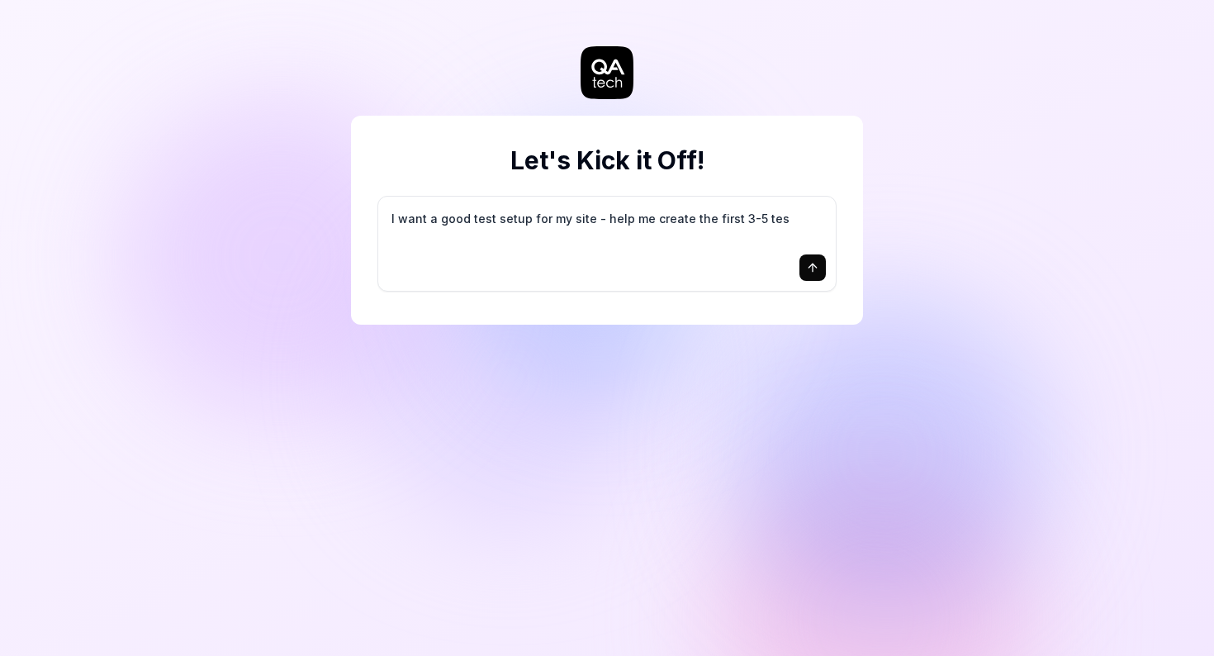
type textarea "*"
type textarea "I want a good test setup for my site - help me create the first 3-5 test"
type textarea "*"
type textarea "I want a good test setup for my site - help me create the first 3-5 test"
type textarea "*"
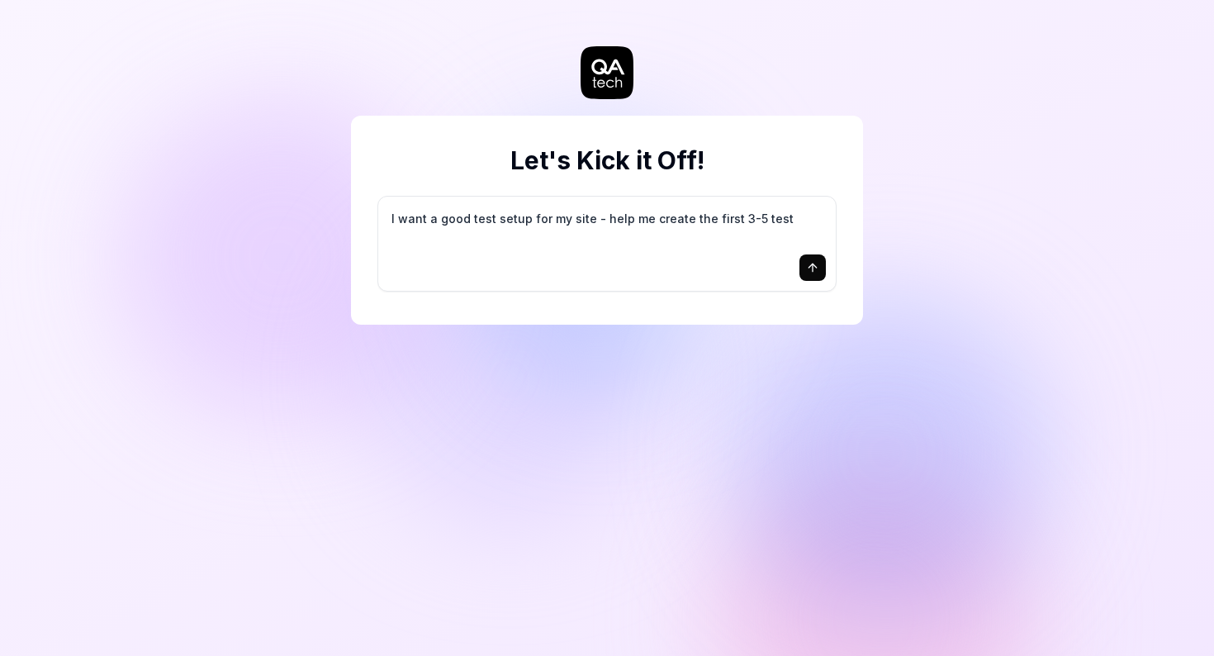
type textarea "I want a good test setup for my site - help me create the first 3-5 test c"
type textarea "*"
type textarea "I want a good test setup for my site - help me create the first 3-5 test ca"
type textarea "*"
type textarea "I want a good test setup for my site - help me create the first 3-5 test cas"
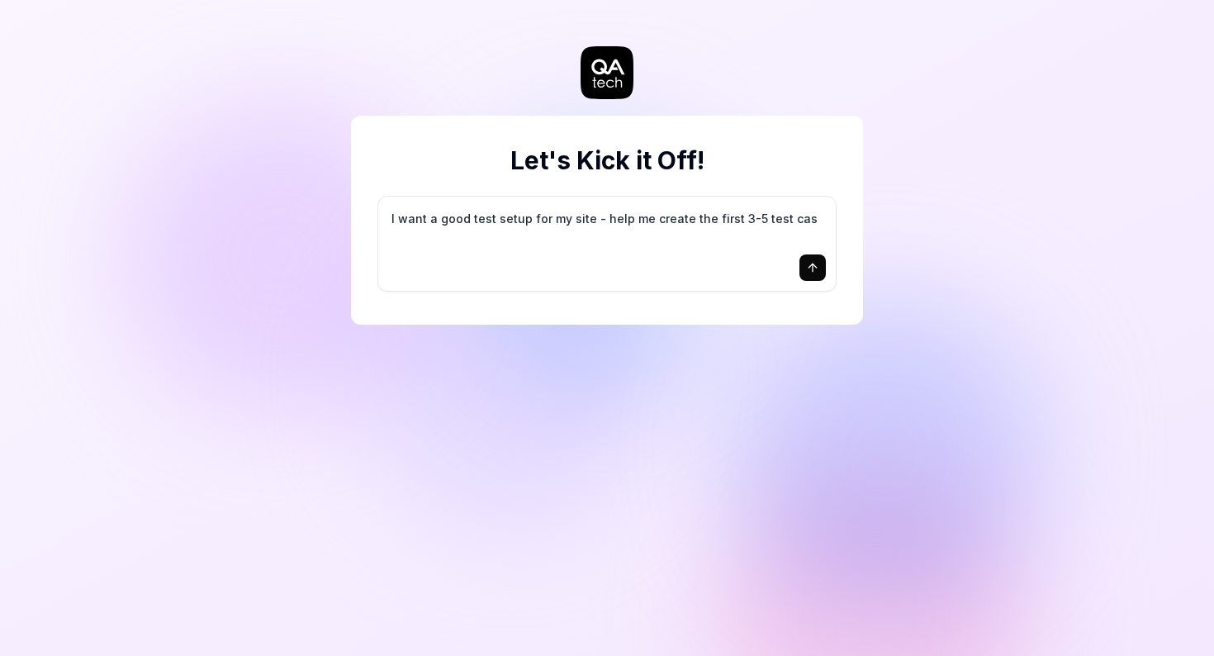
type textarea "*"
type textarea "I want a good test setup for my site - help me create the first 3-5 test case"
type textarea "*"
type textarea "I want a good test setup for my site - help me create the first 3-5 test cases"
click at [814, 268] on icon "submit" at bounding box center [812, 267] width 13 height 13
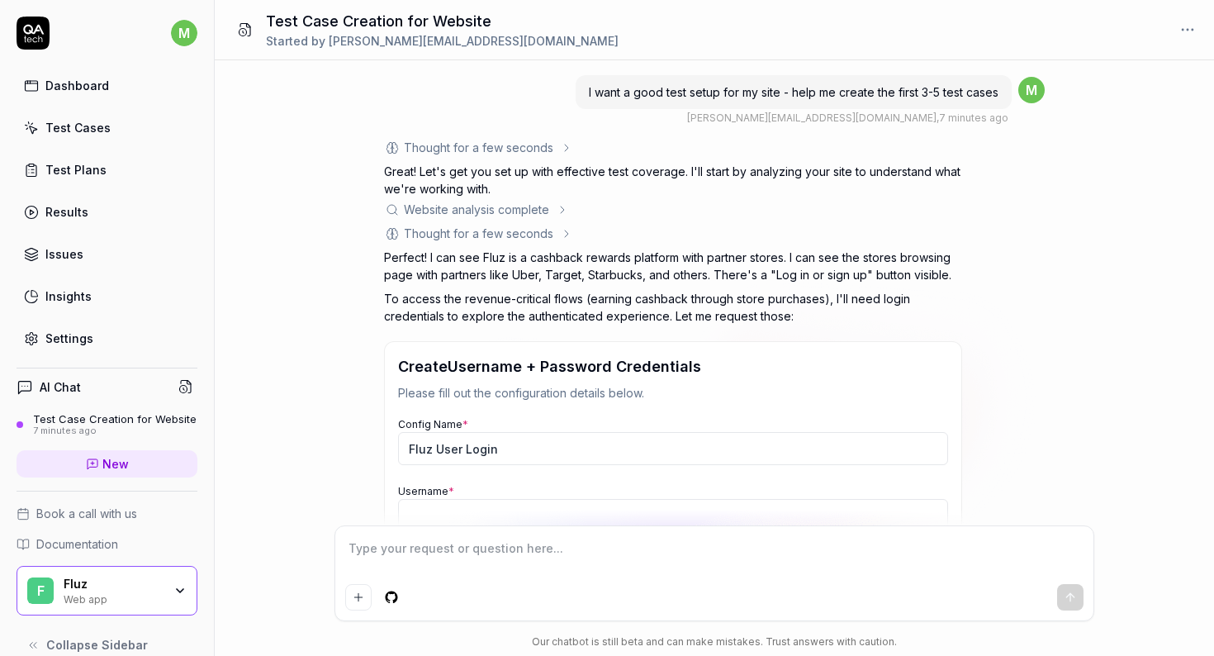
scroll to position [238, 0]
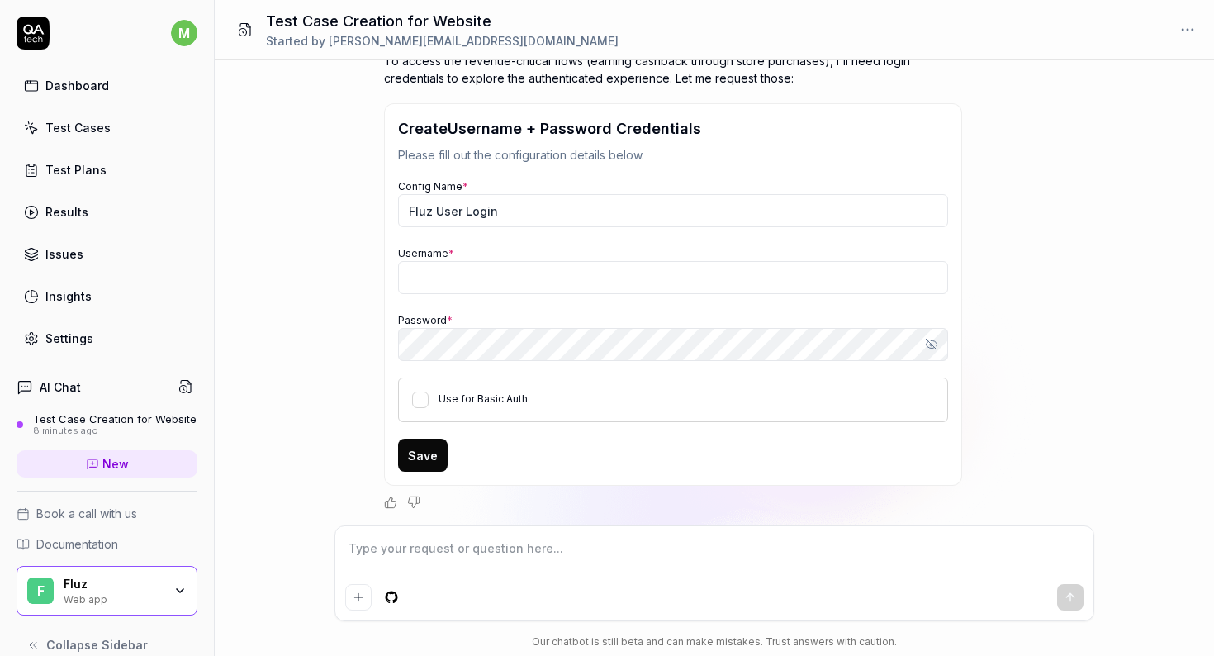
type textarea "*"
